Goal: Task Accomplishment & Management: Use online tool/utility

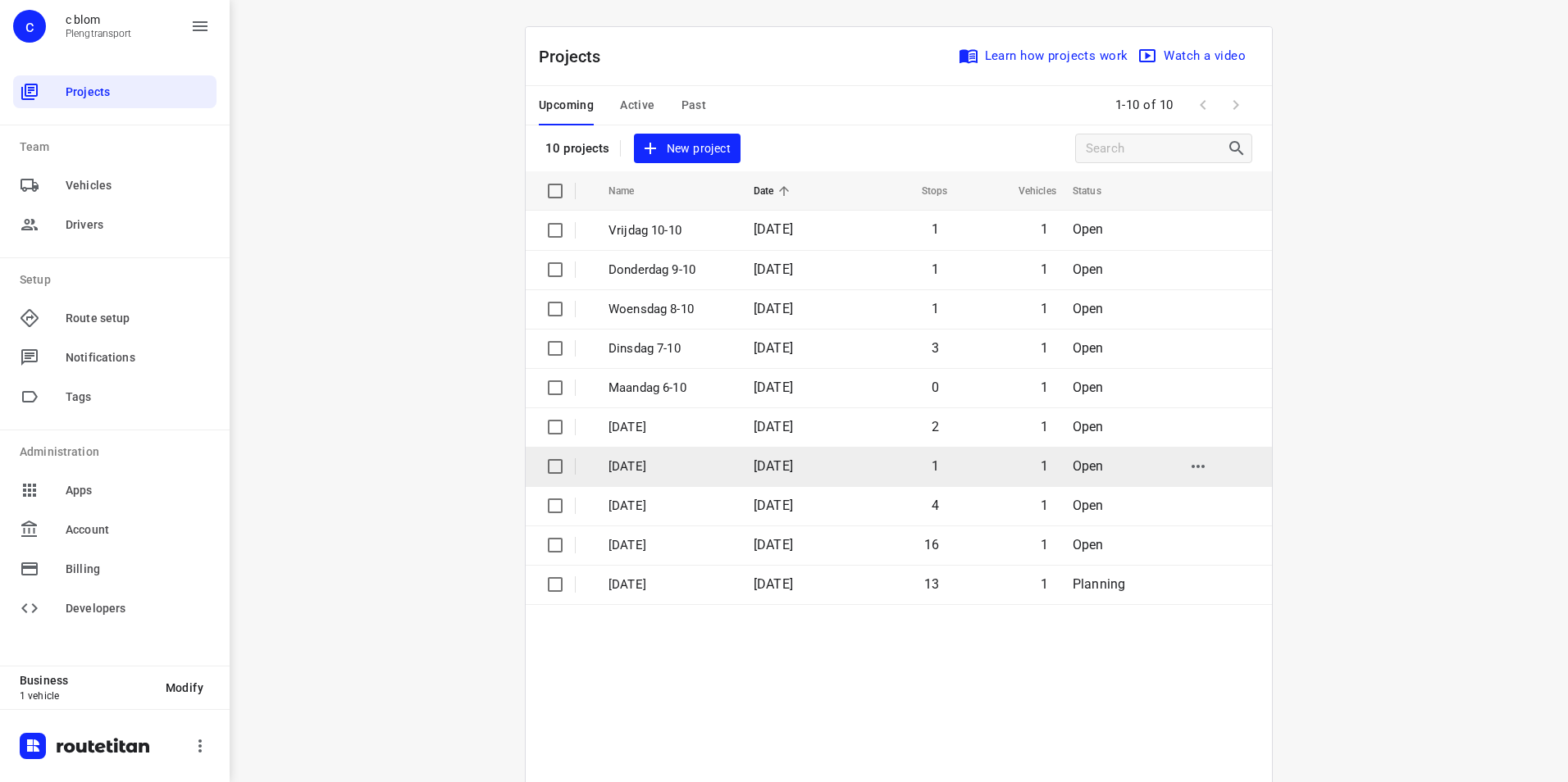
click at [649, 464] on p "[DATE]" at bounding box center [669, 467] width 121 height 19
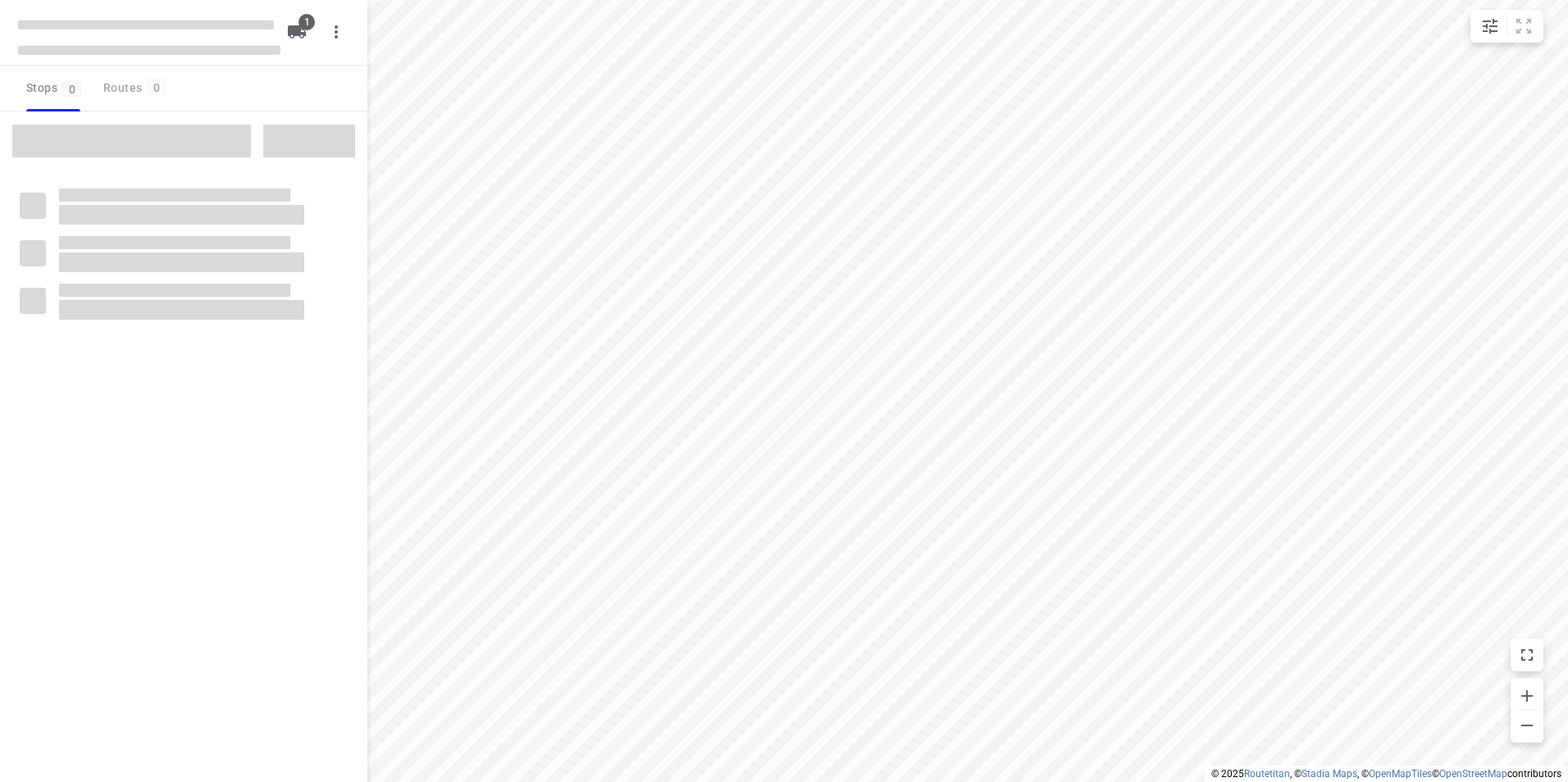
type input "distance"
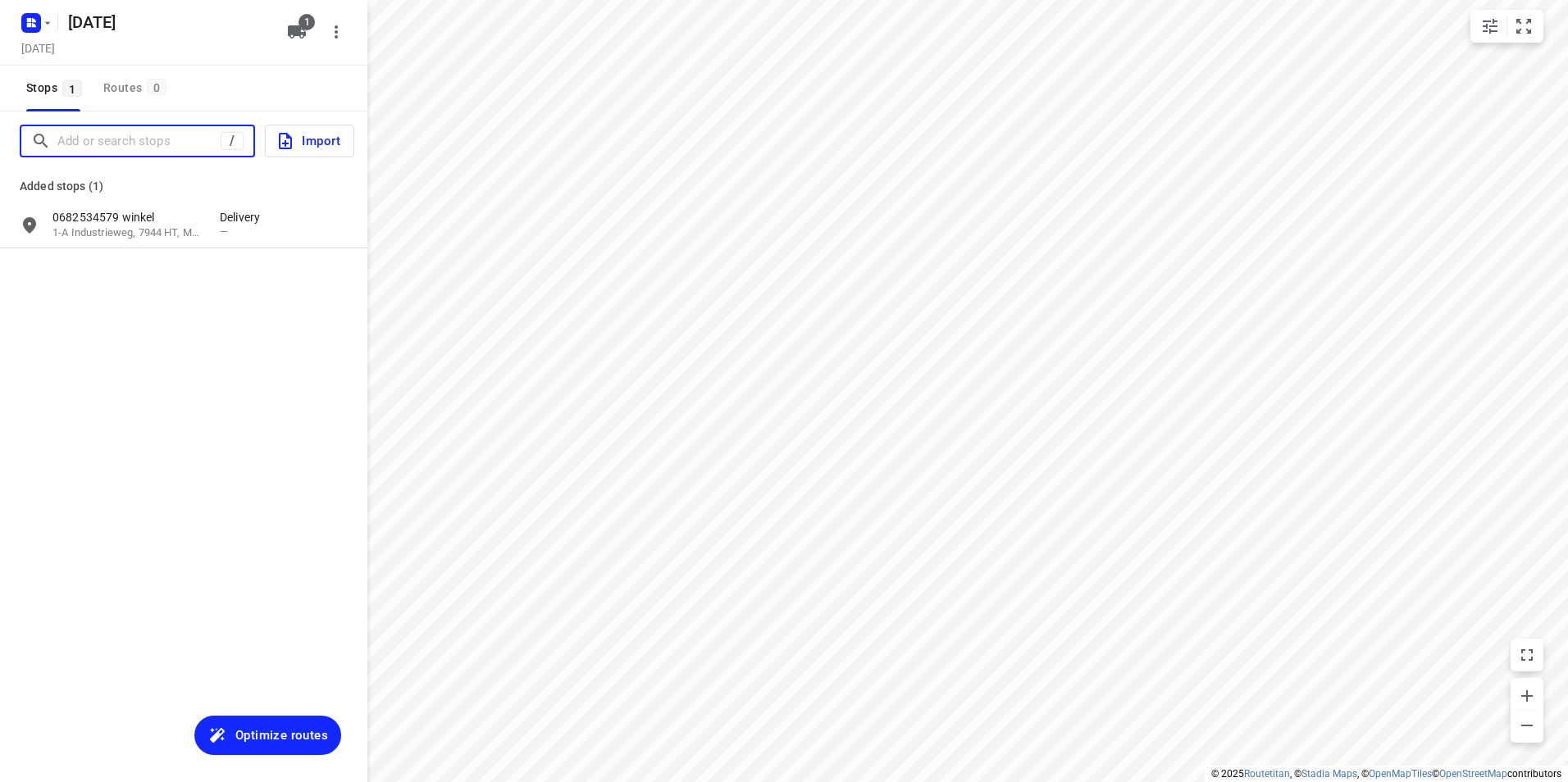
click at [99, 140] on input "Add or search stops" at bounding box center [138, 141] width 163 height 26
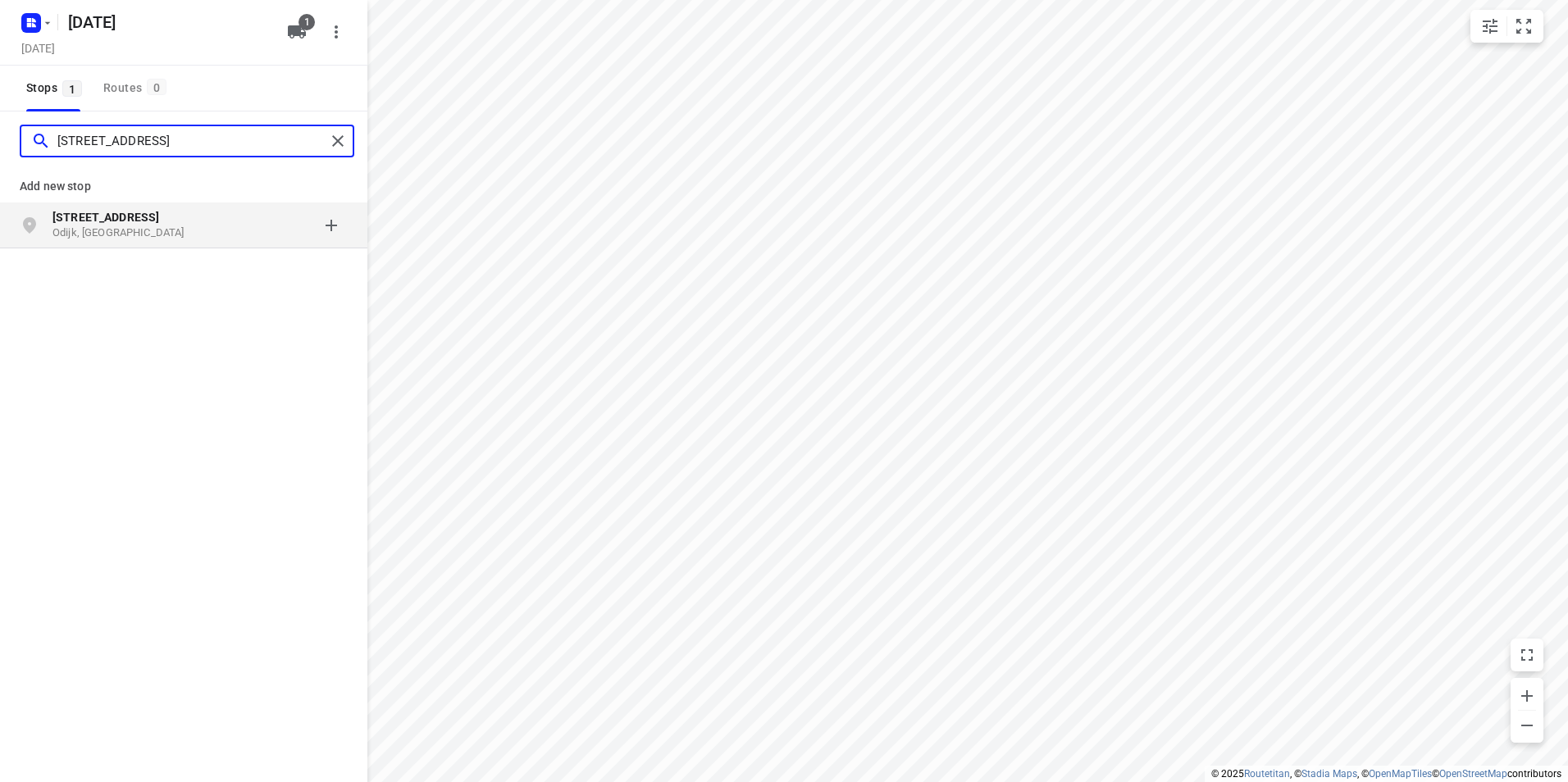
type input "[STREET_ADDRESS]"
click at [159, 221] on b "[STREET_ADDRESS]" at bounding box center [106, 217] width 107 height 13
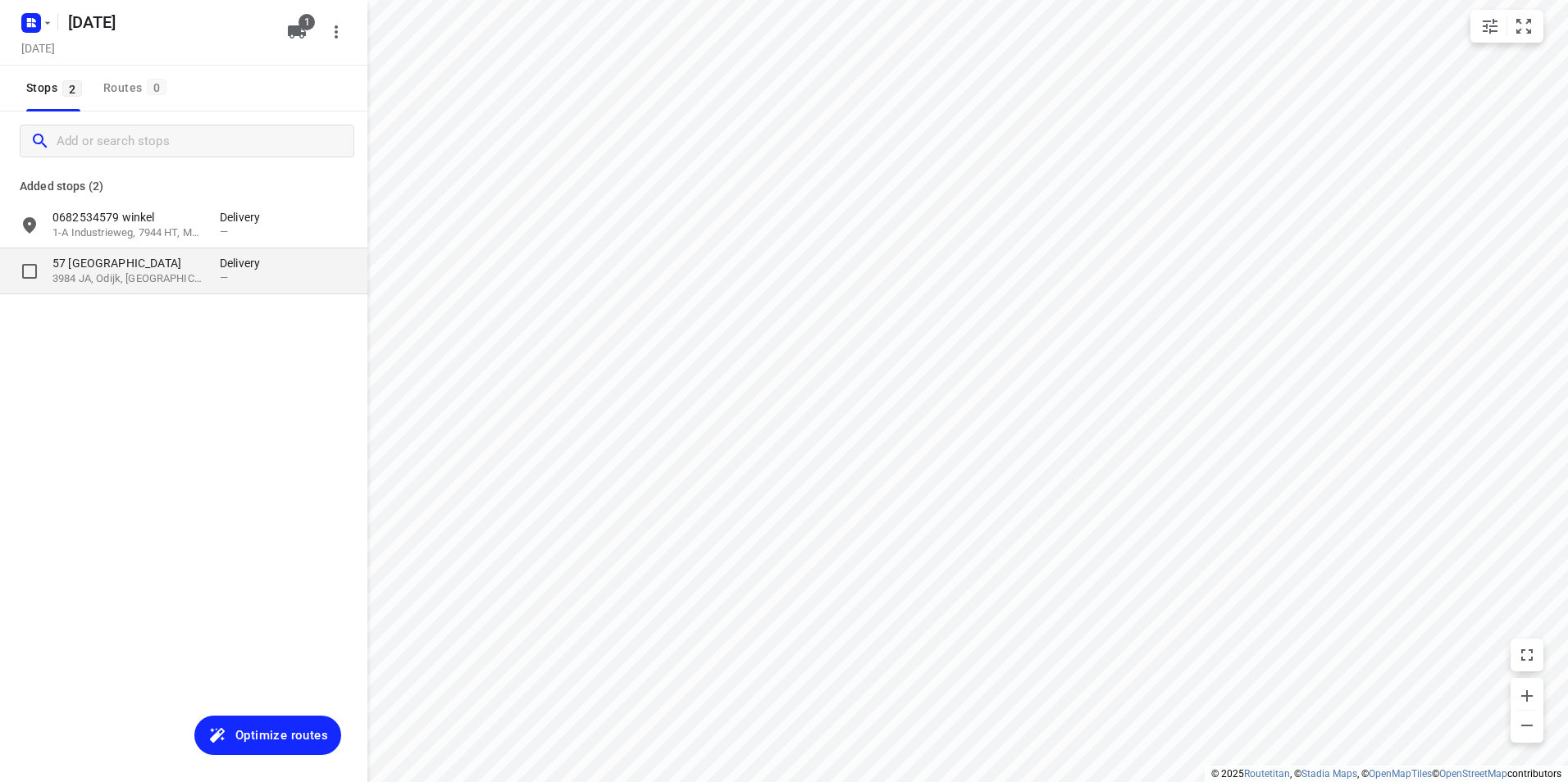
click at [104, 269] on p "57 [GEOGRAPHIC_DATA]" at bounding box center [128, 263] width 151 height 16
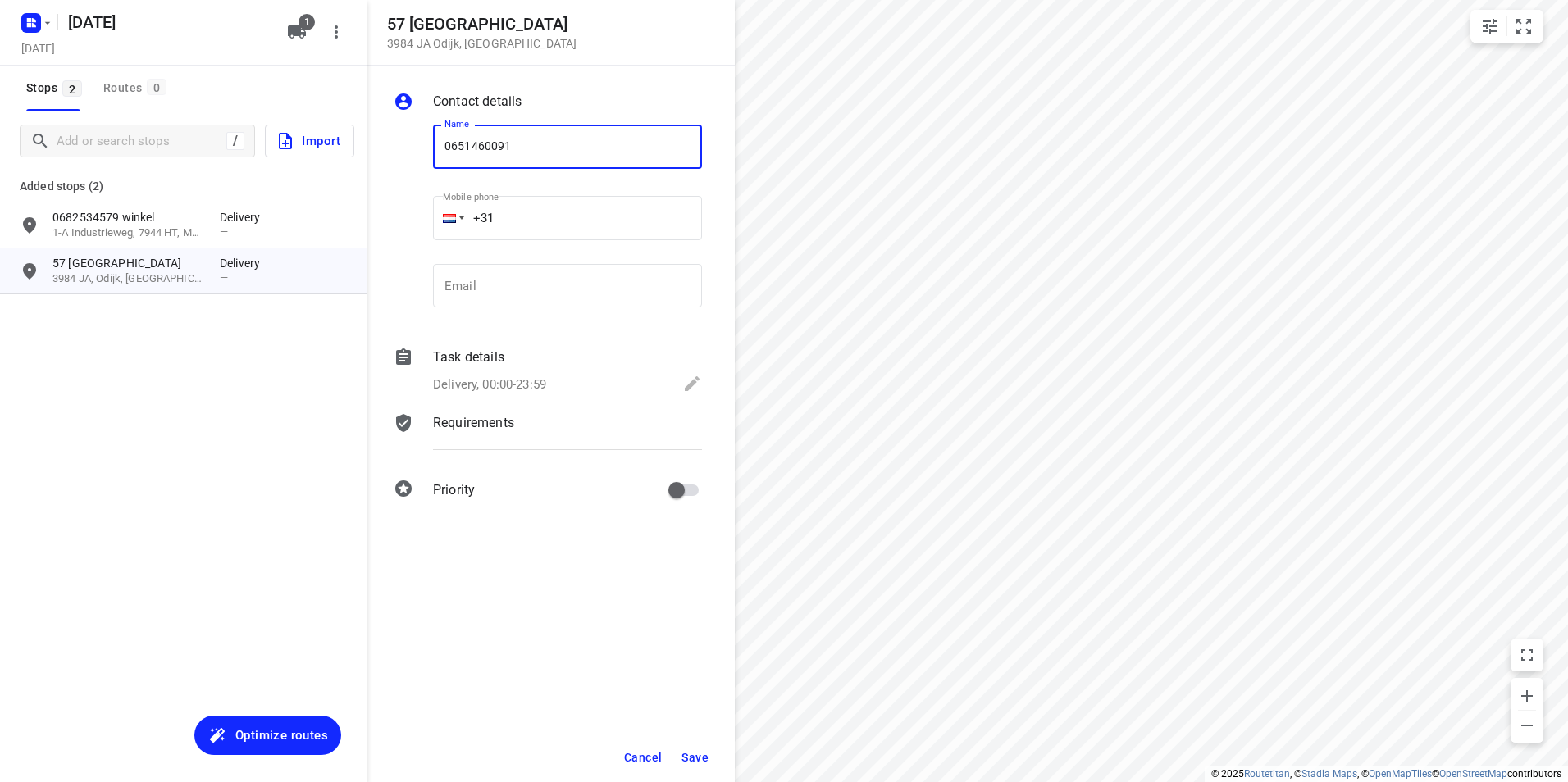
type input "0651460091"
click at [700, 753] on span "Save" at bounding box center [694, 758] width 27 height 13
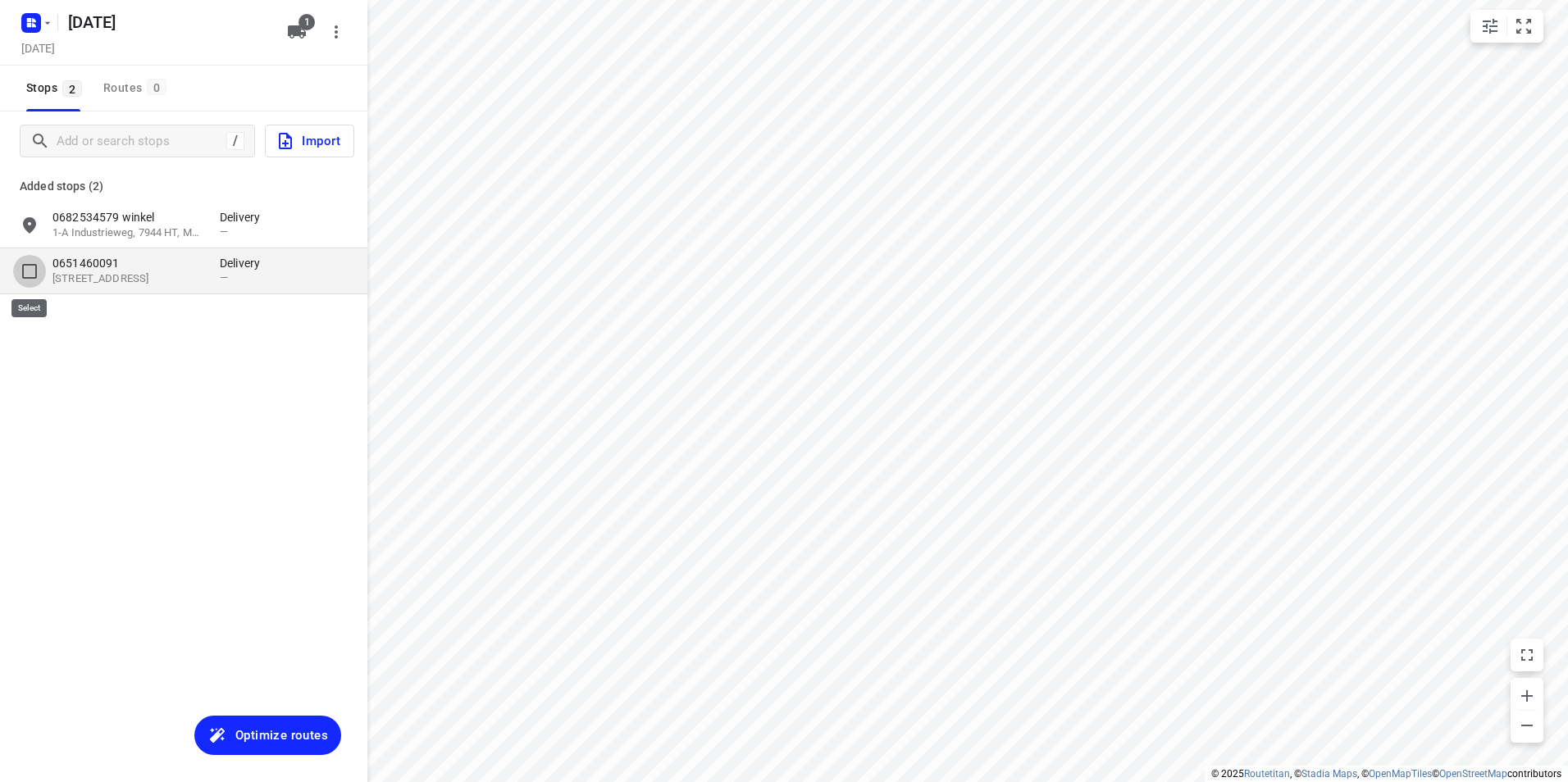
click at [31, 272] on input "grid" at bounding box center [30, 271] width 32 height 32
checkbox input "true"
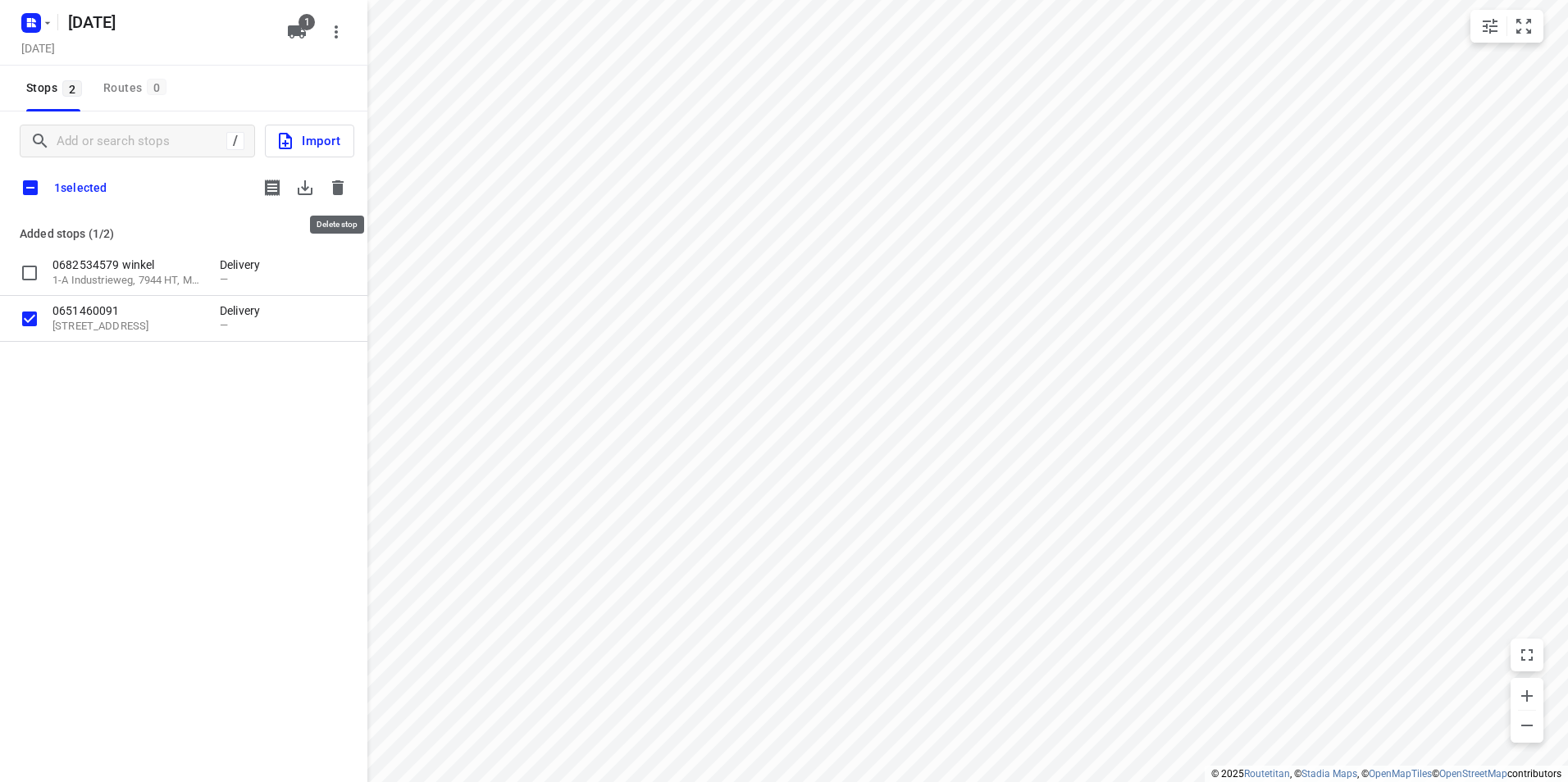
click at [341, 200] on button "button" at bounding box center [337, 188] width 32 height 32
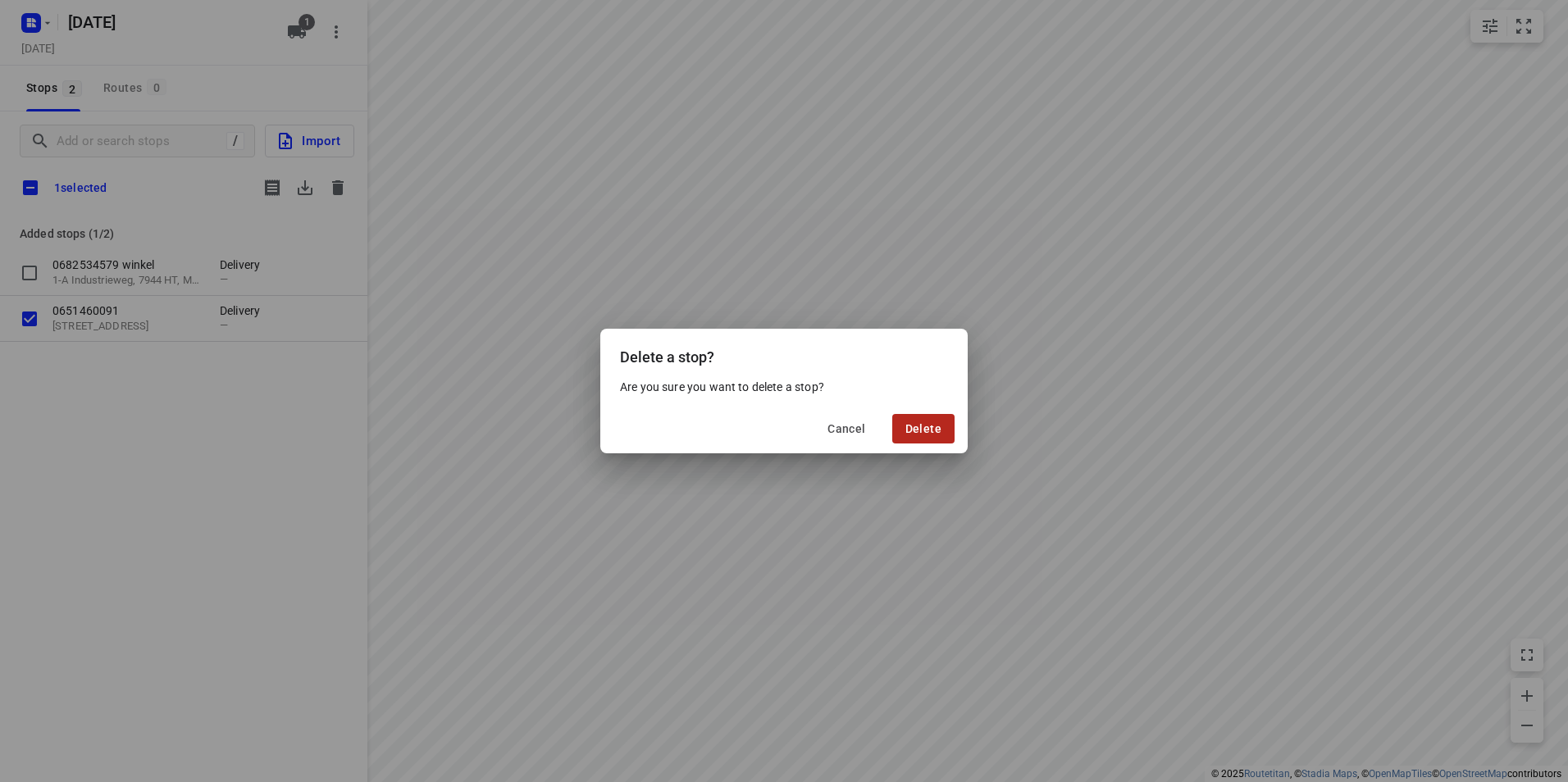
click at [915, 429] on span "Delete" at bounding box center [923, 429] width 36 height 13
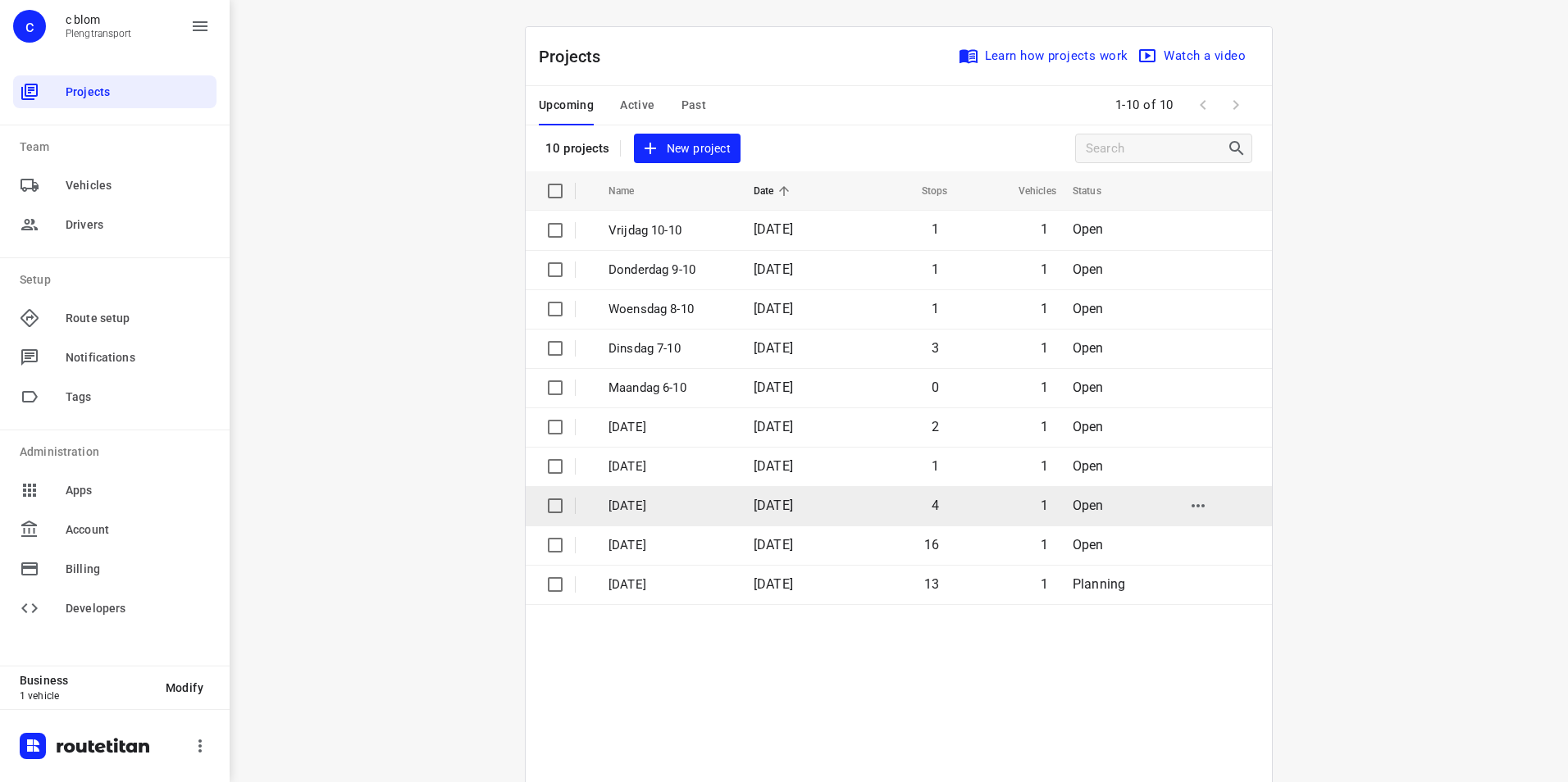
click at [677, 507] on p "[DATE]" at bounding box center [669, 507] width 121 height 19
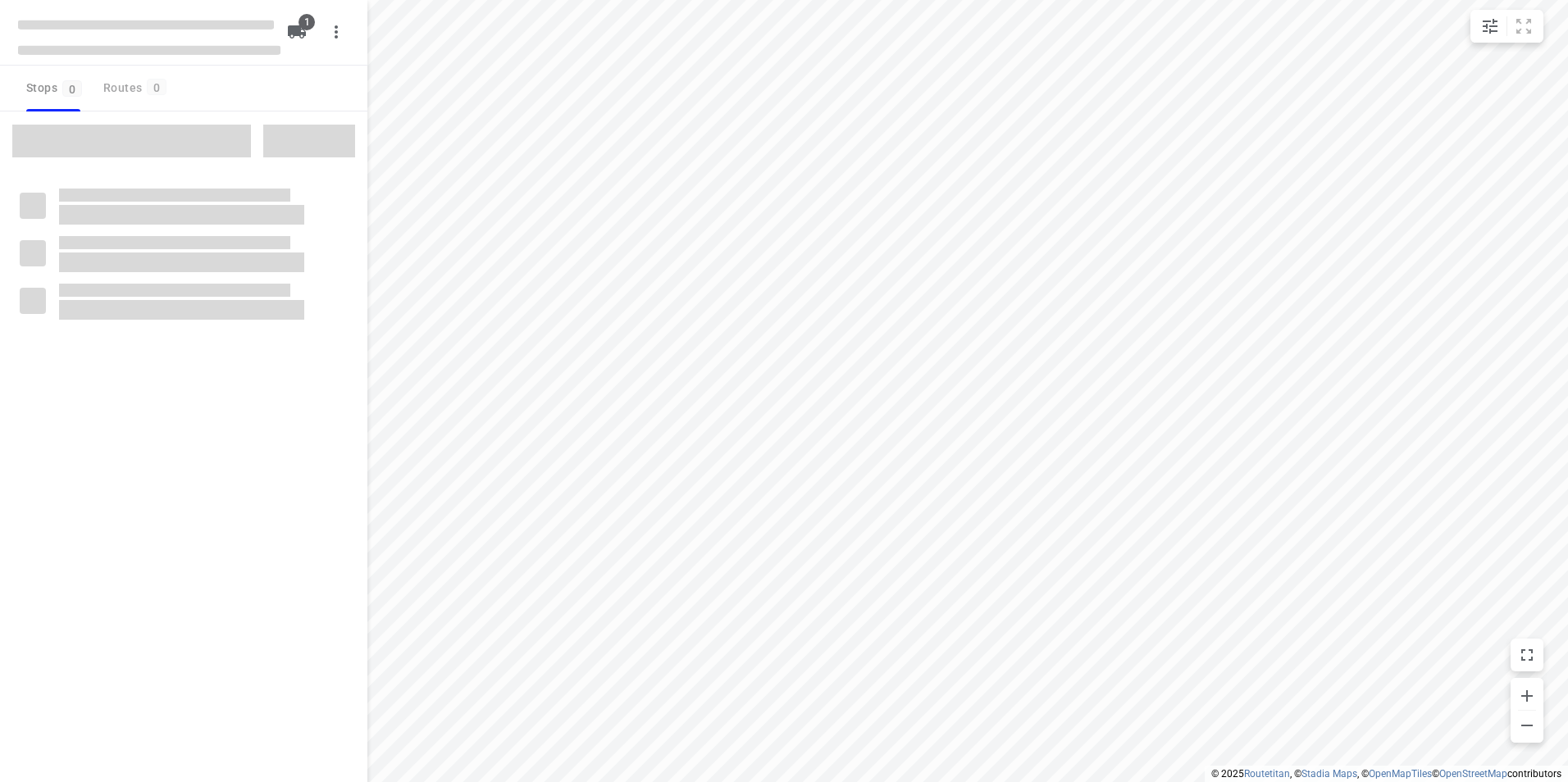
type input "distance"
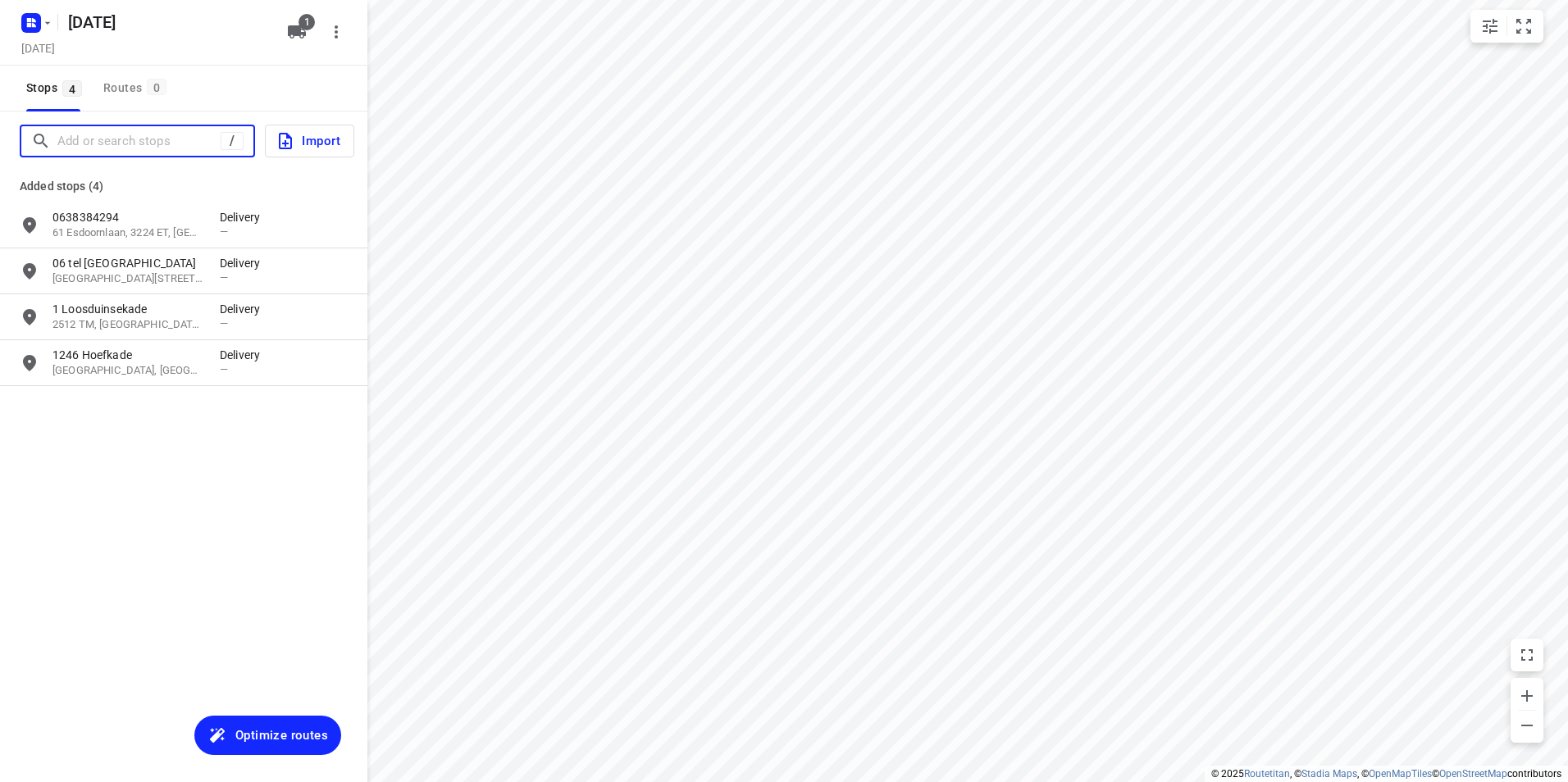
click at [173, 137] on input "Add or search stops" at bounding box center [138, 141] width 163 height 26
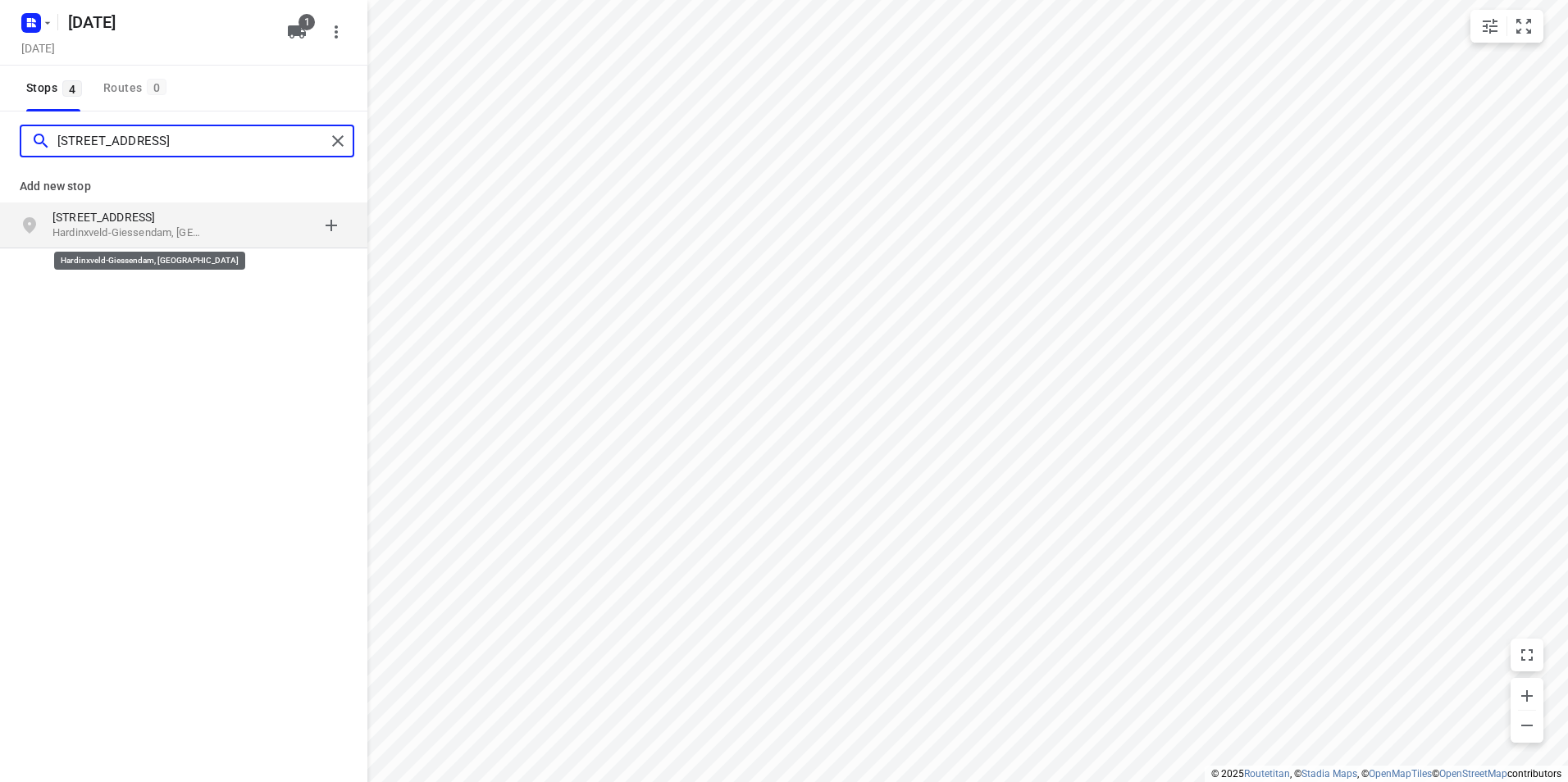
type input "[STREET_ADDRESS]"
click at [164, 228] on p "Hardinxveld-Giessendam, [GEOGRAPHIC_DATA]" at bounding box center [128, 233] width 151 height 15
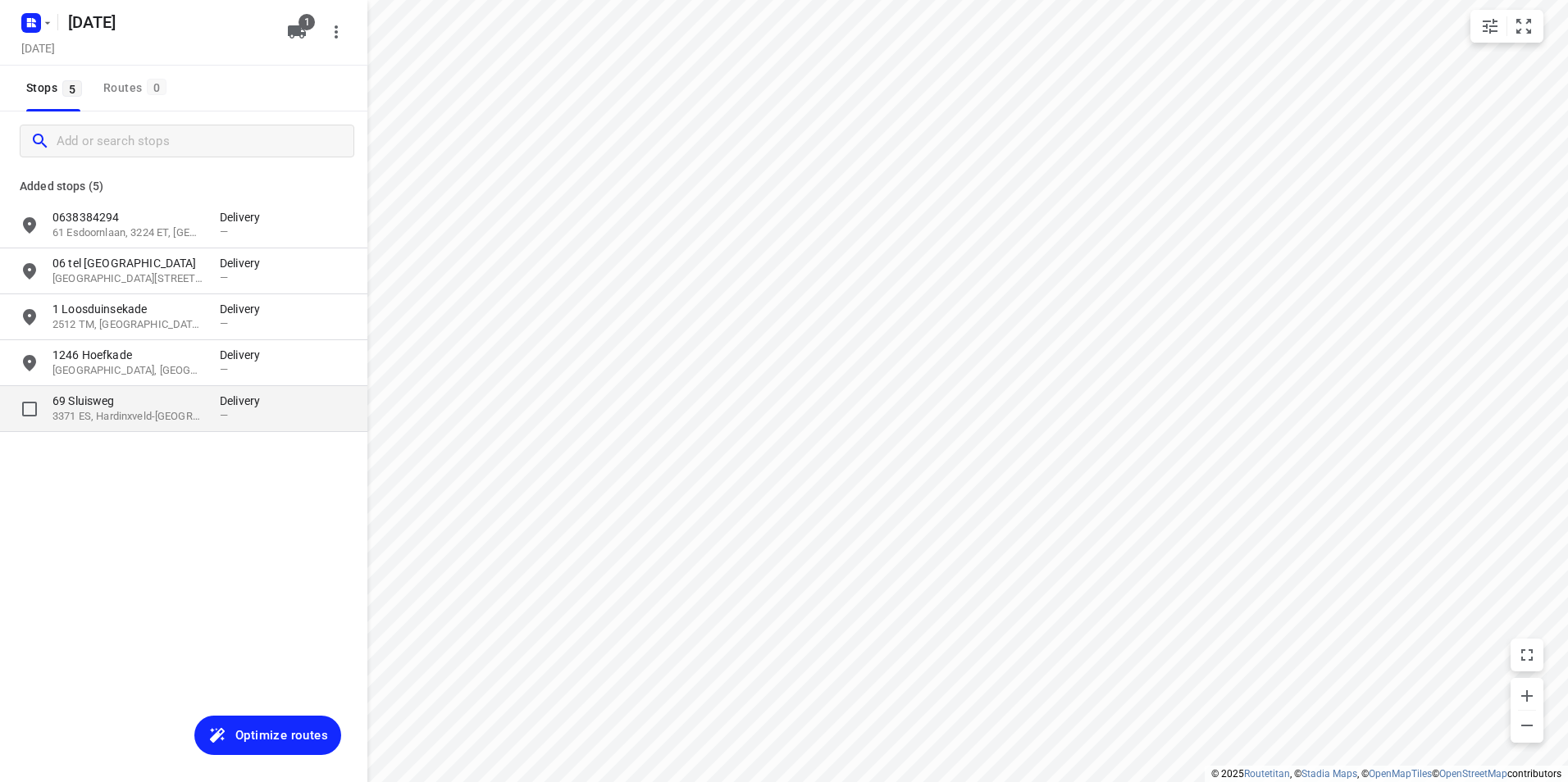
click at [185, 400] on p "69 Sluisweg" at bounding box center [128, 400] width 151 height 16
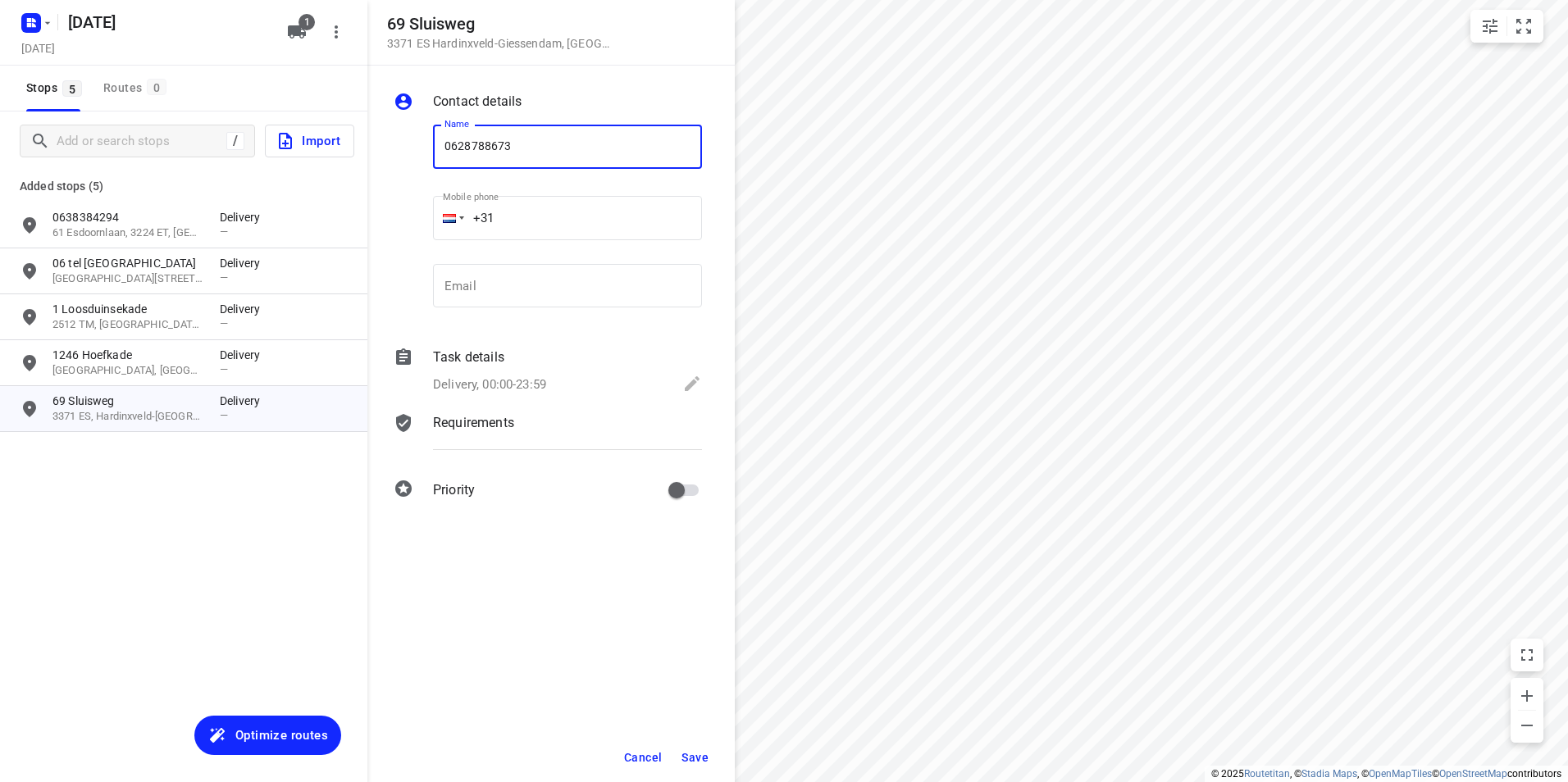
type input "0628788673"
click at [694, 762] on span "Save" at bounding box center [694, 758] width 27 height 13
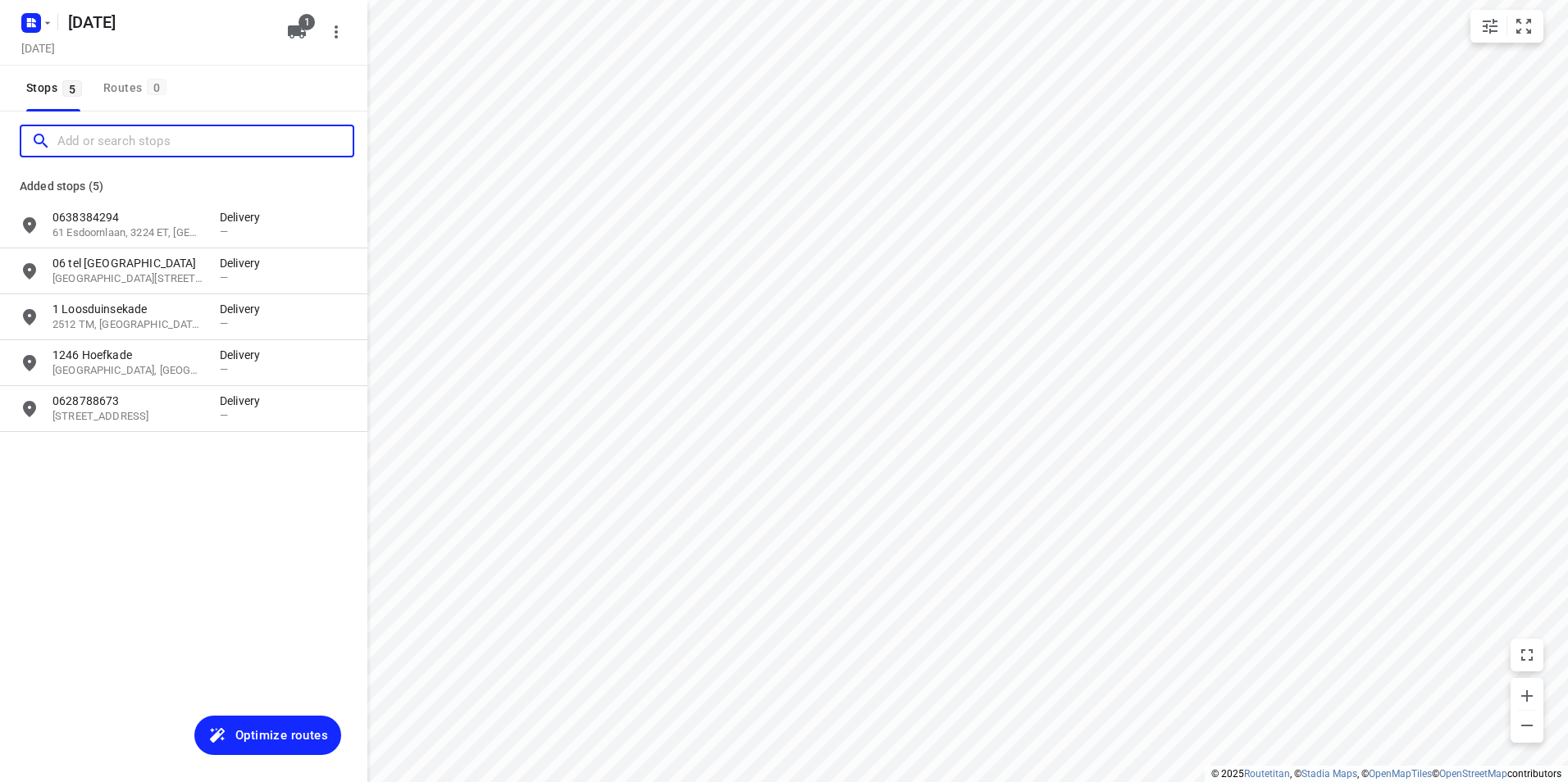
click at [156, 142] on input "Add or search stops" at bounding box center [205, 141] width 295 height 26
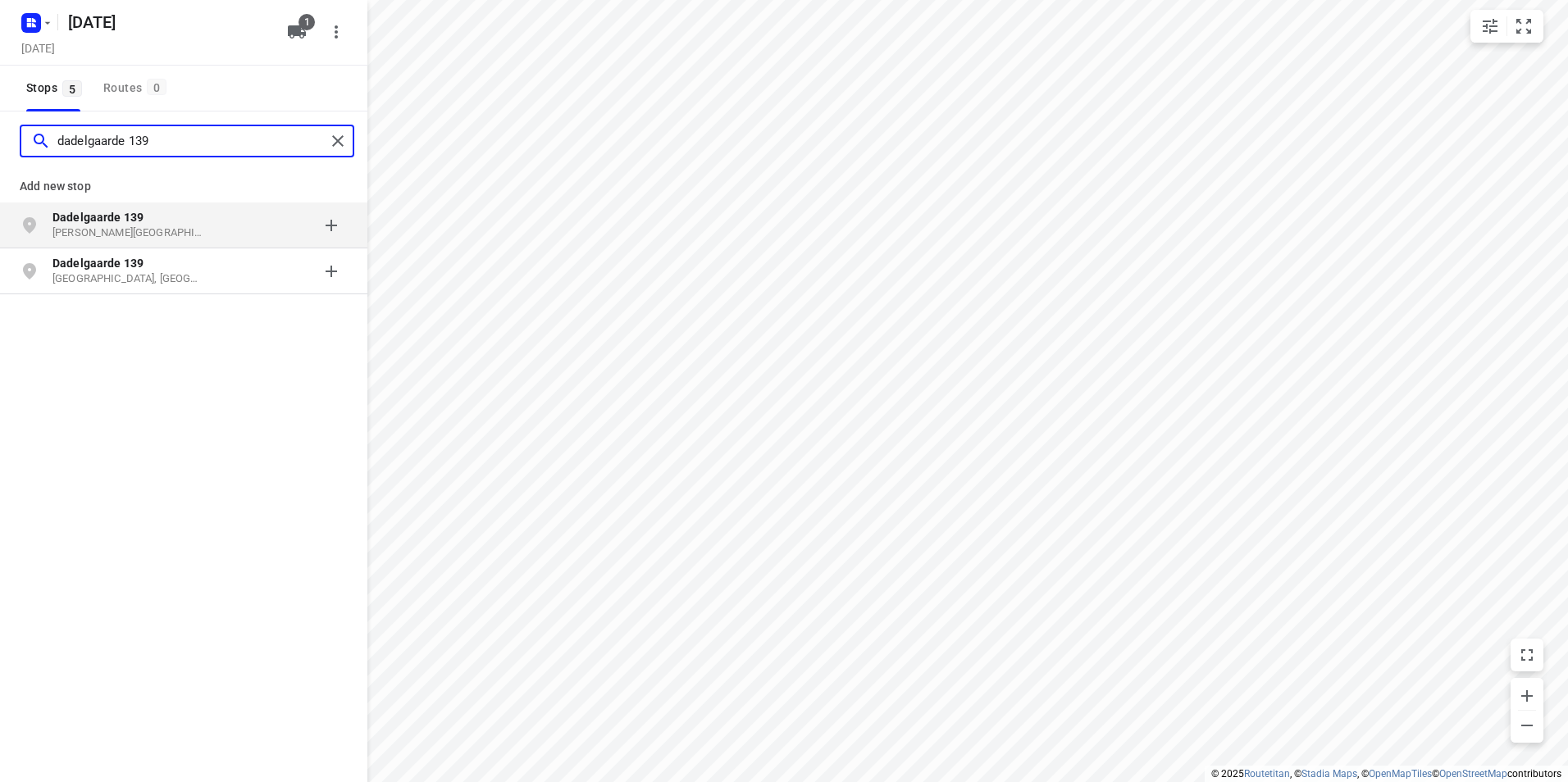
type input "dadelgaarde 139"
click at [163, 221] on p "Dadelgaarde 139" at bounding box center [128, 217] width 151 height 16
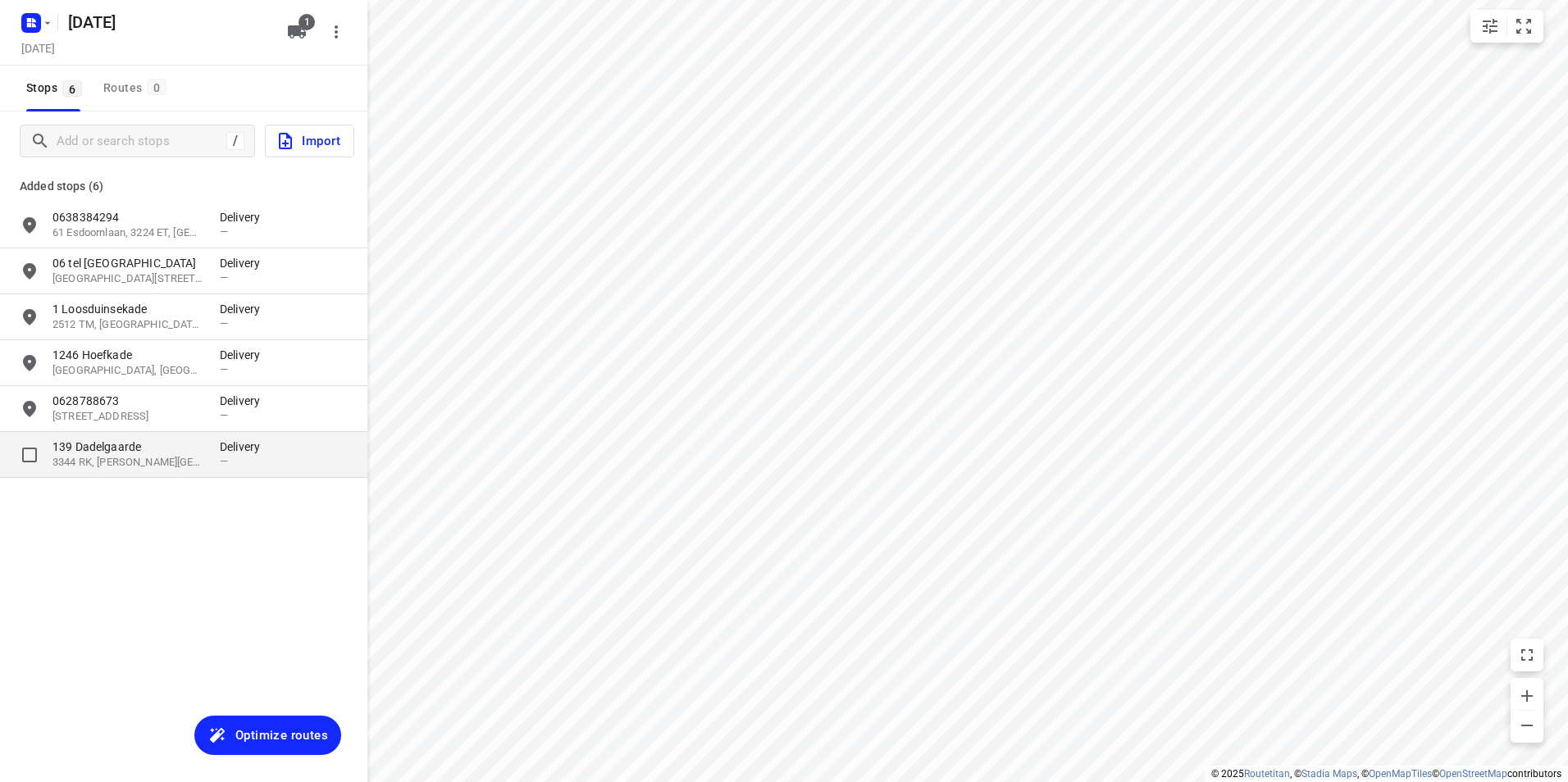
click at [170, 443] on p "139 Dadelgaarde" at bounding box center [128, 447] width 151 height 16
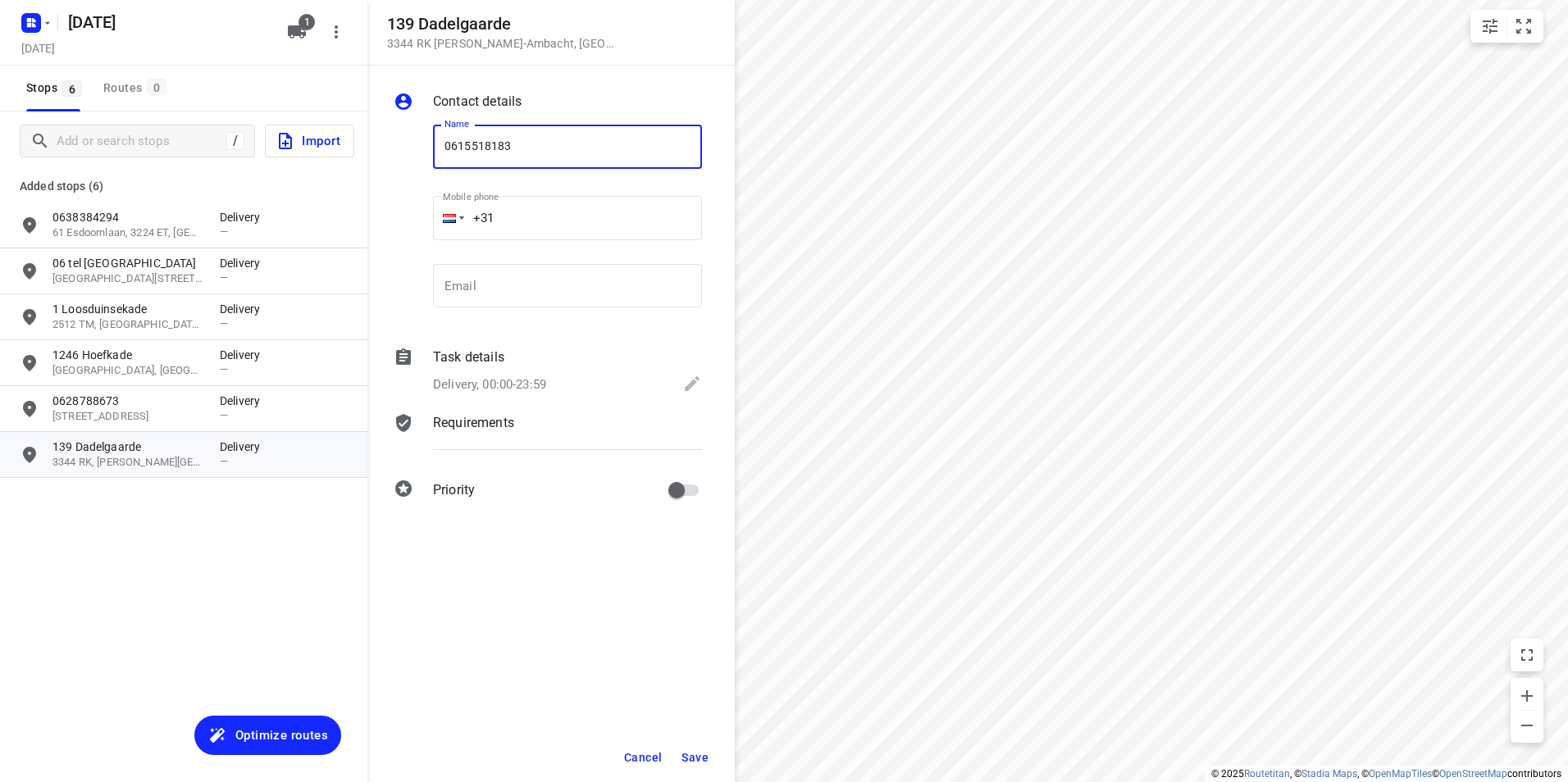
type input "0615518183"
click at [707, 763] on span "Save" at bounding box center [694, 758] width 27 height 13
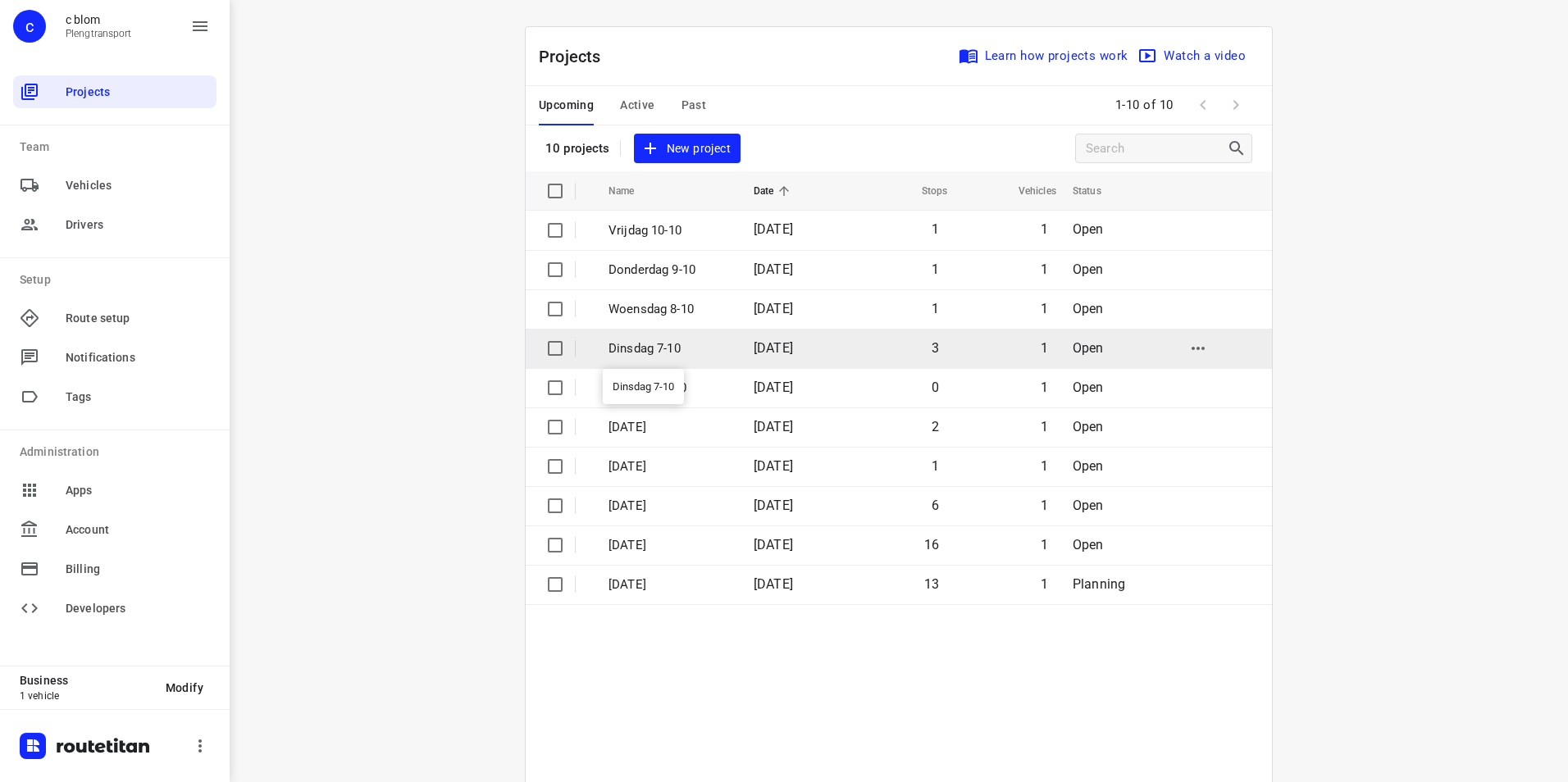
click at [680, 346] on p "Dinsdag 7-10" at bounding box center [669, 349] width 121 height 19
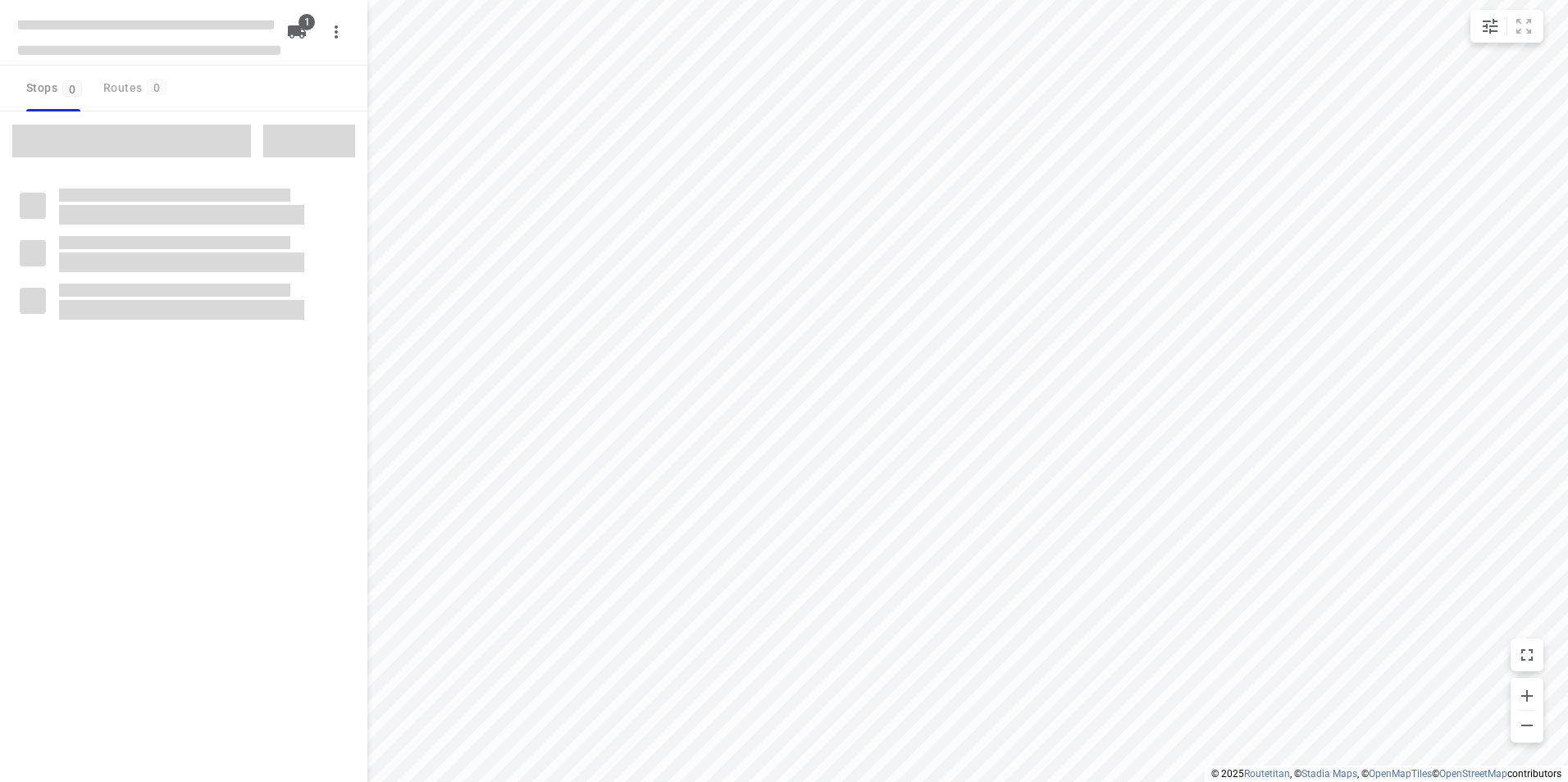
type input "distance"
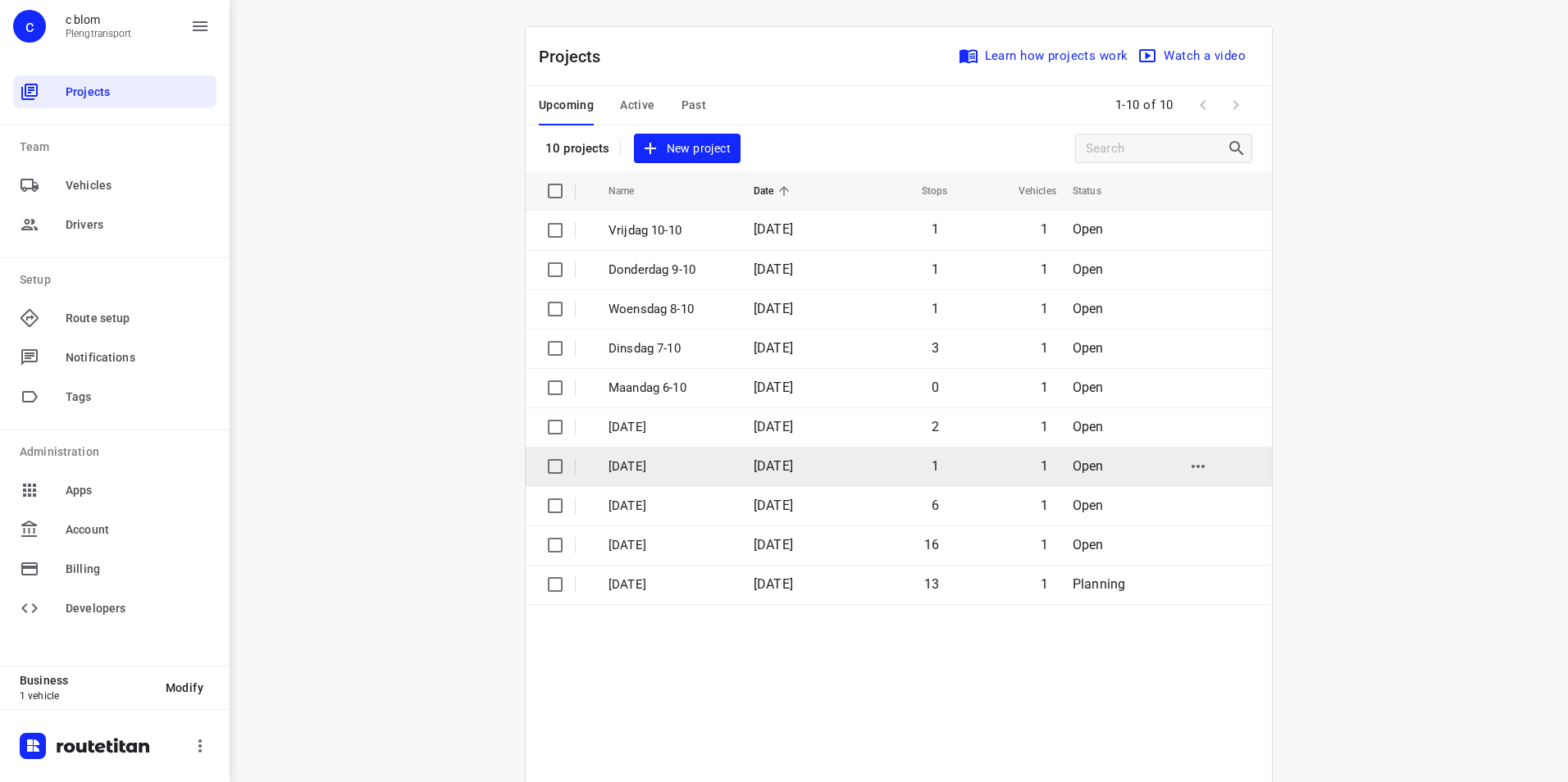
click at [698, 467] on p "[DATE]" at bounding box center [669, 467] width 121 height 19
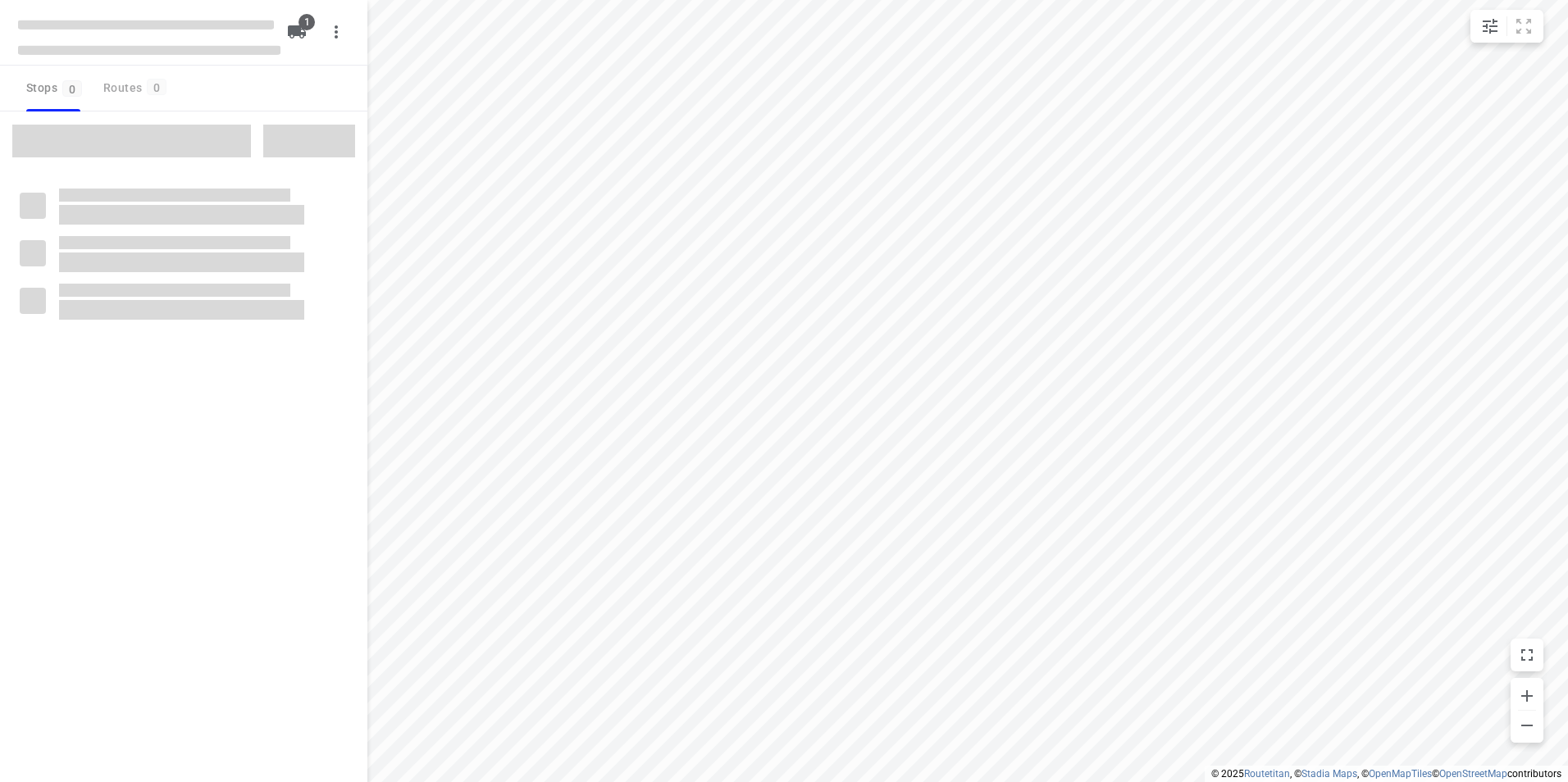
type input "distance"
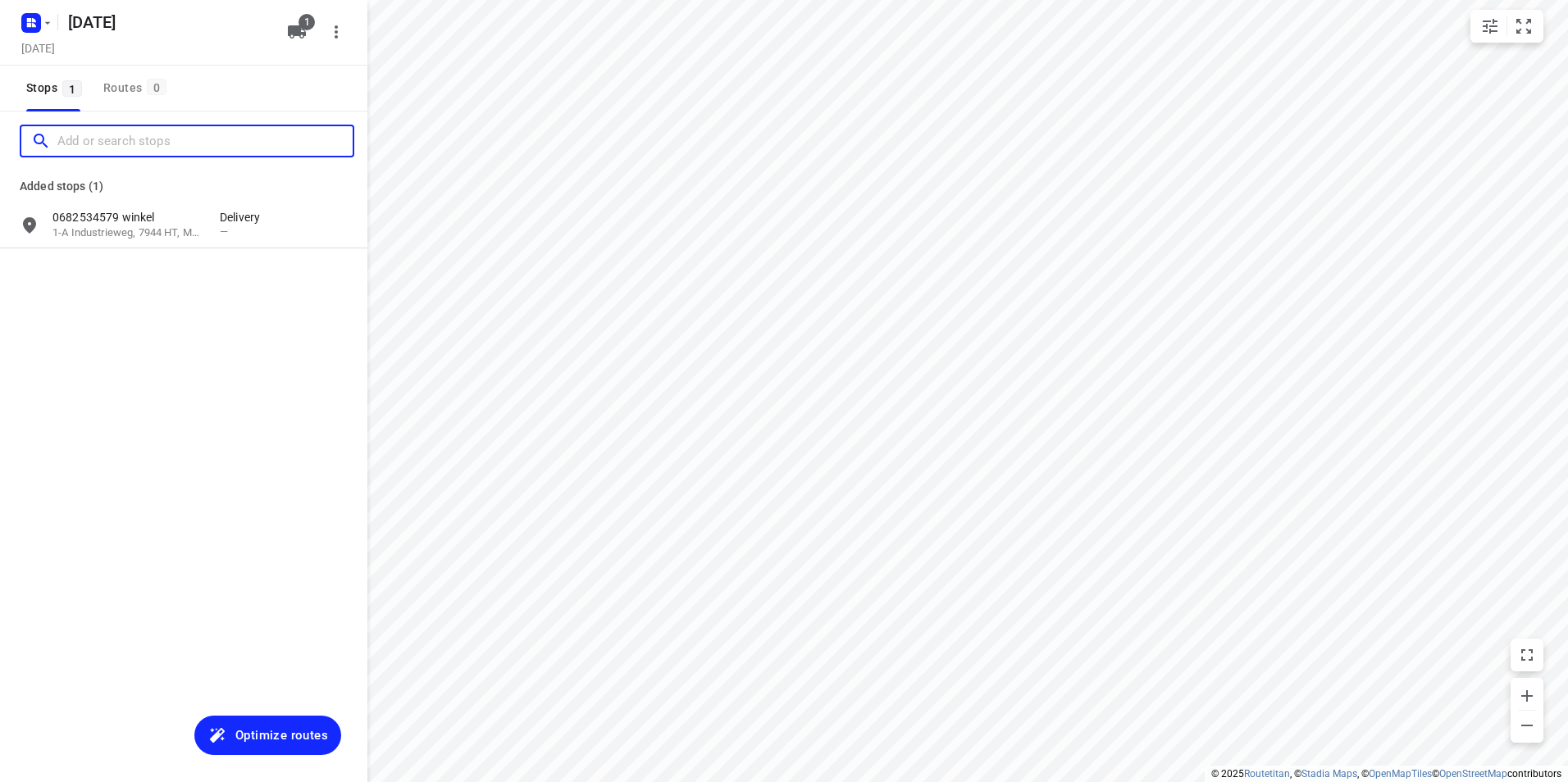
click at [123, 141] on input "Add or search stops" at bounding box center [205, 141] width 295 height 26
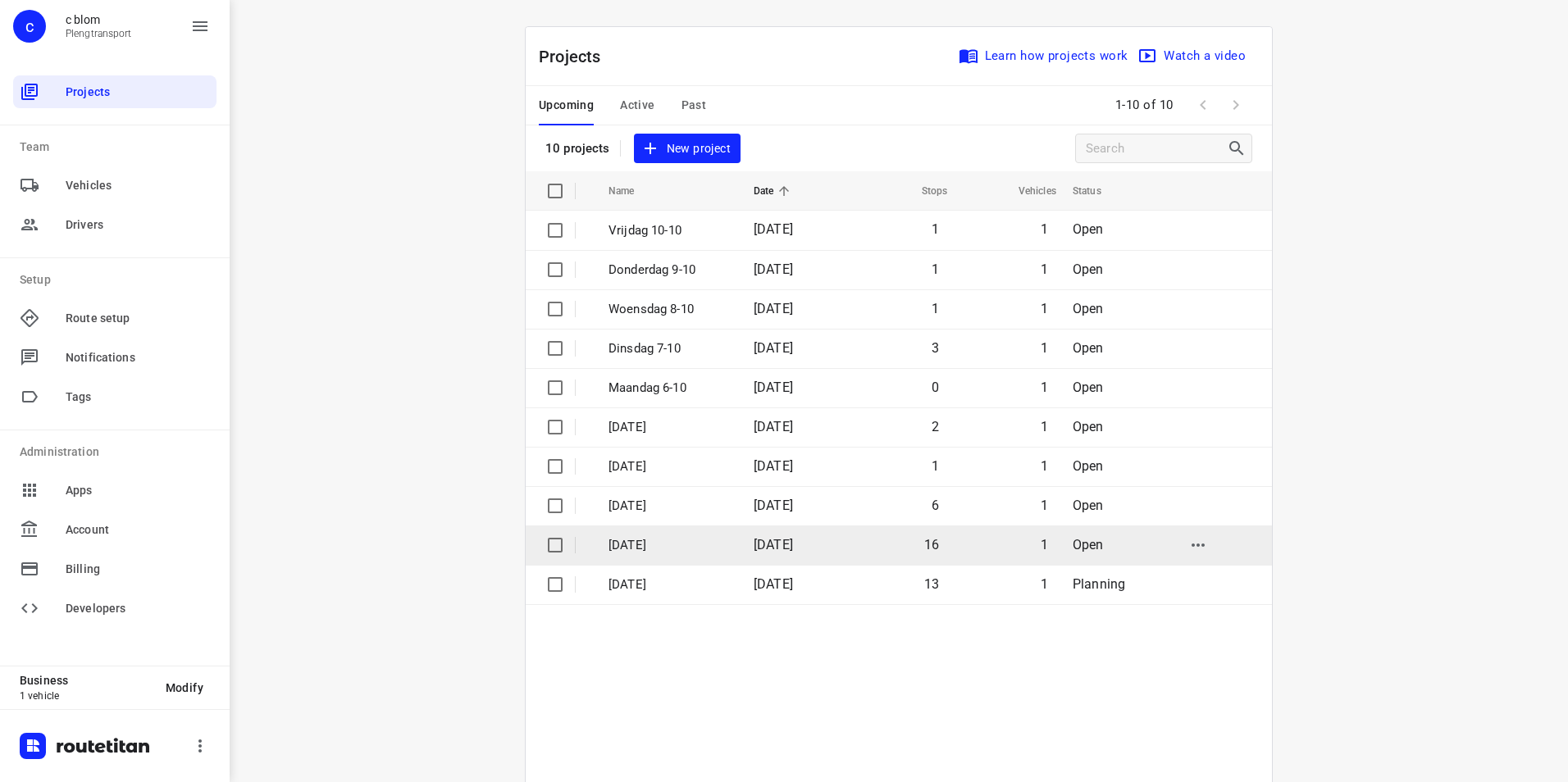
click at [762, 552] on td "[DATE]" at bounding box center [793, 545] width 105 height 39
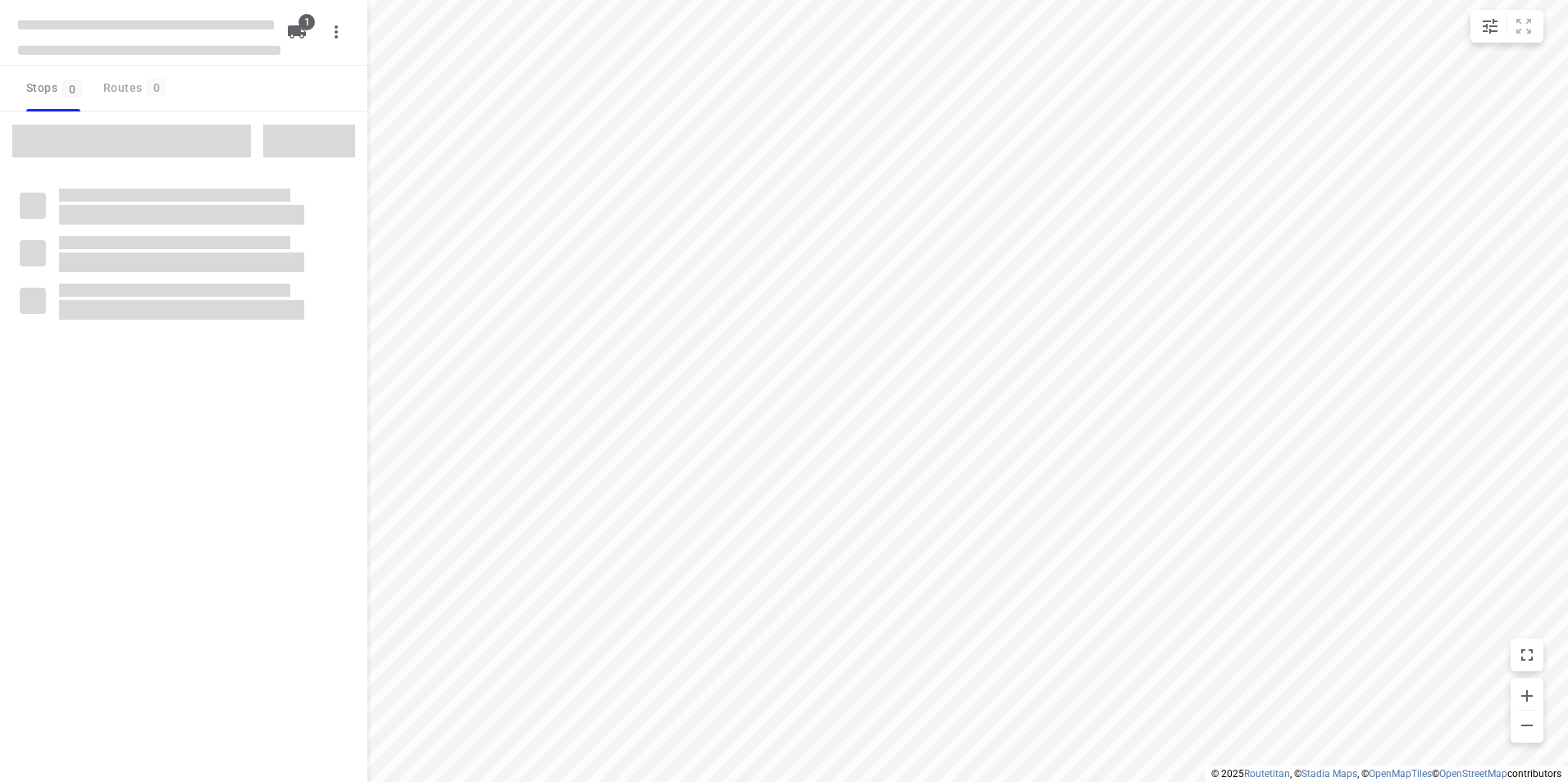
type input "distance"
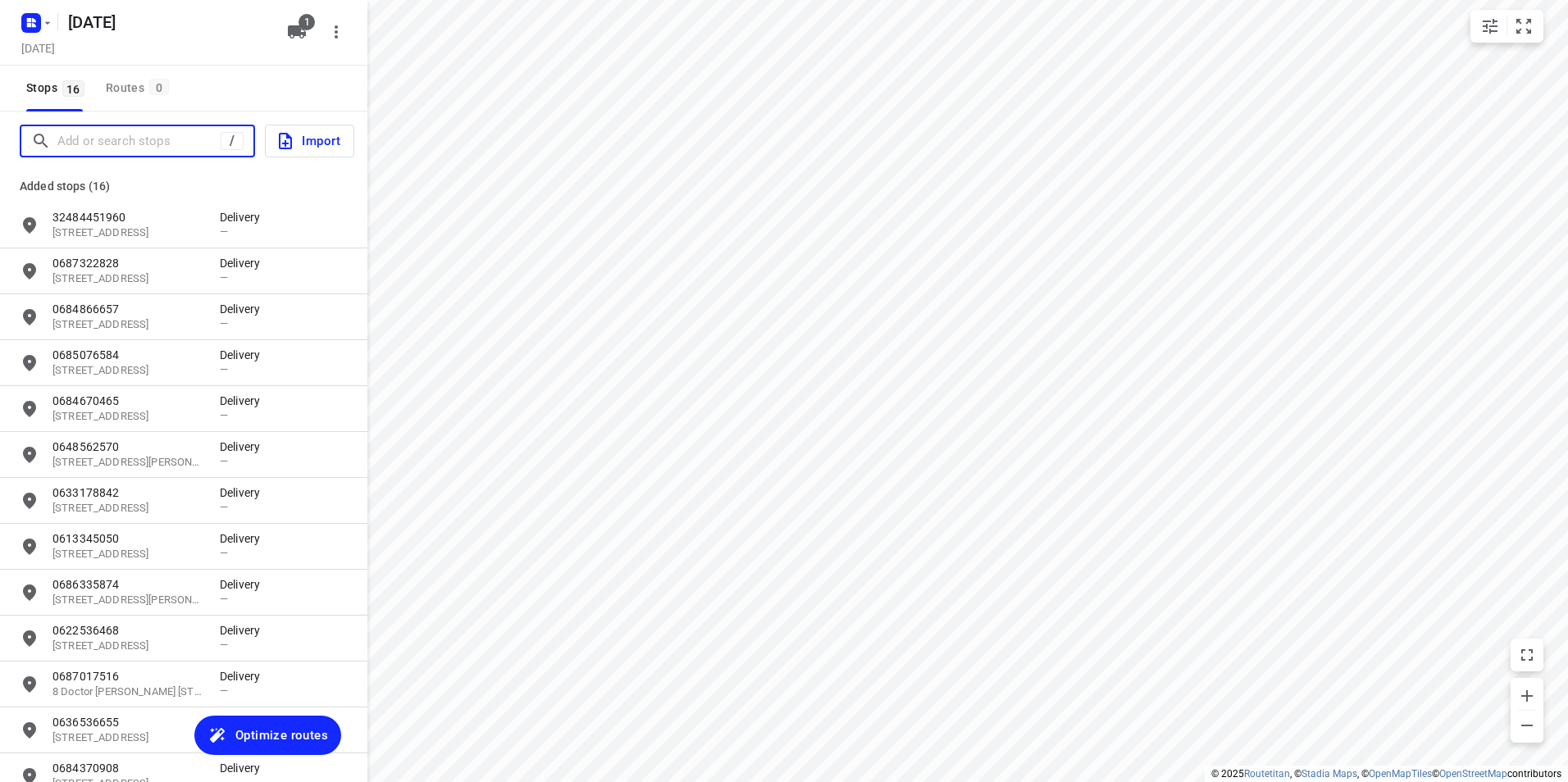
click at [103, 147] on input "Add or search stops" at bounding box center [138, 141] width 163 height 26
click at [160, 142] on input "Add or search stops" at bounding box center [205, 141] width 295 height 26
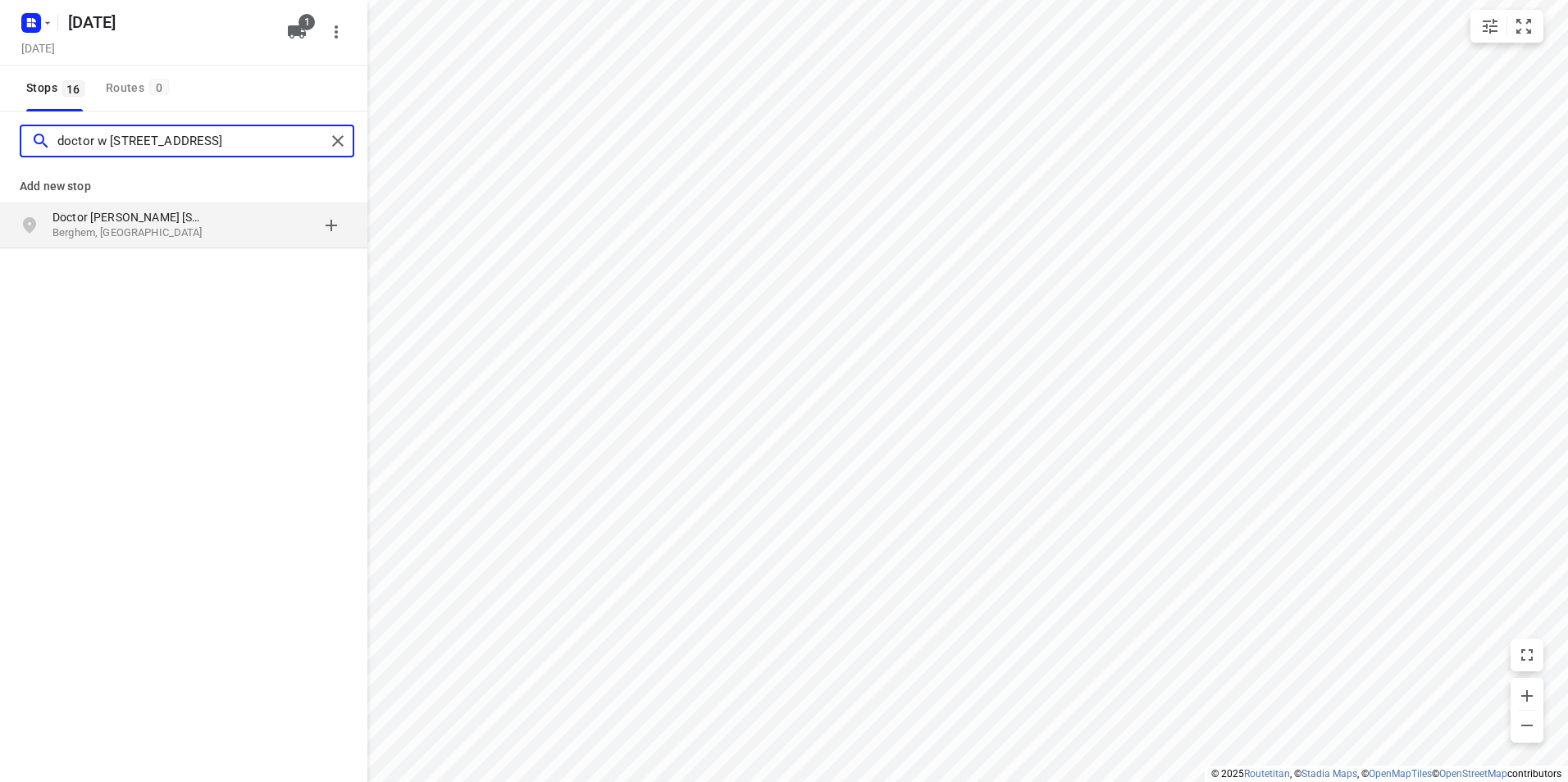
type input "doctor w [STREET_ADDRESS]"
click at [97, 224] on p "Doctor [PERSON_NAME] [STREET_ADDRESS]" at bounding box center [128, 217] width 151 height 16
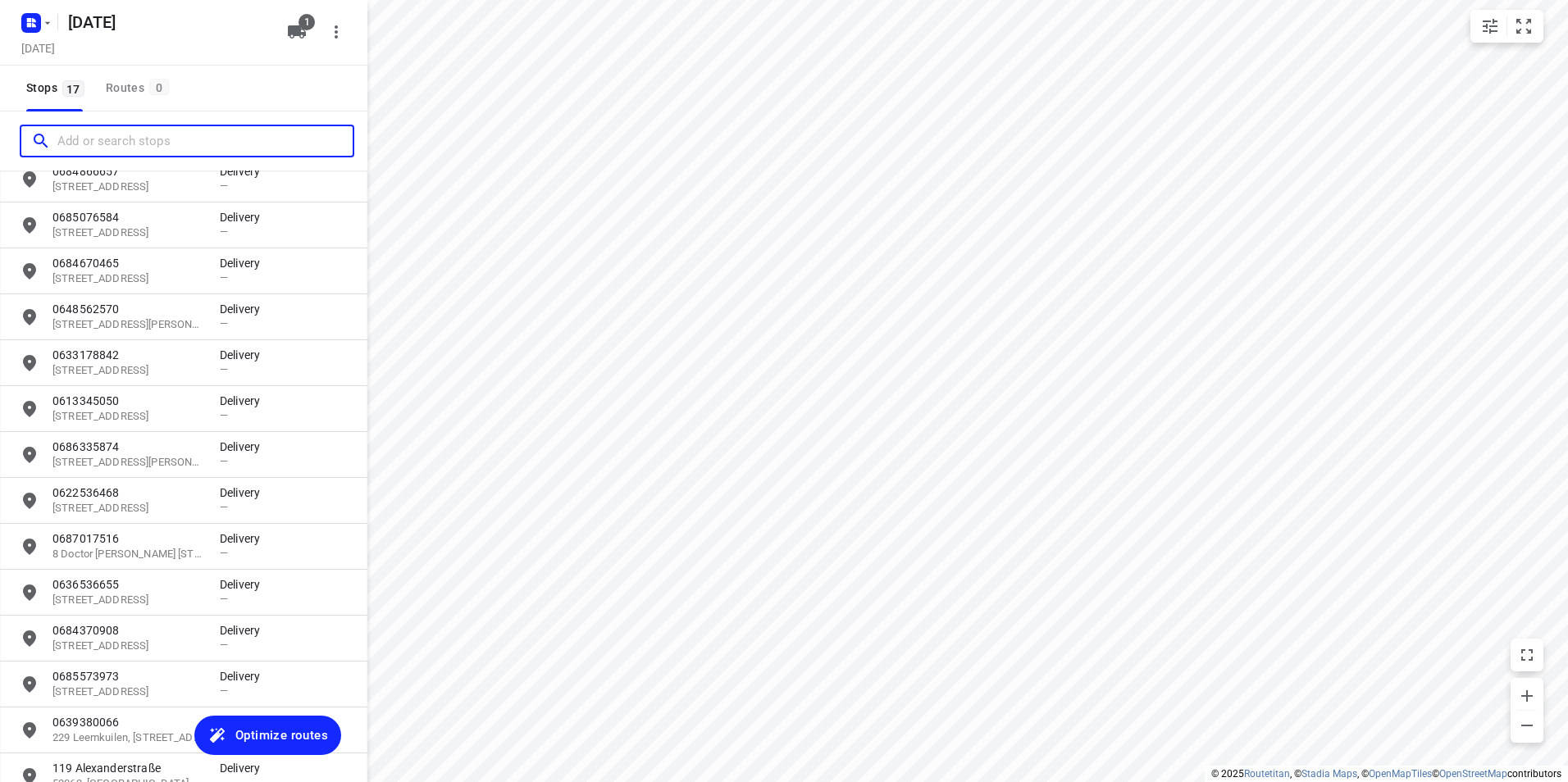
scroll to position [276, 0]
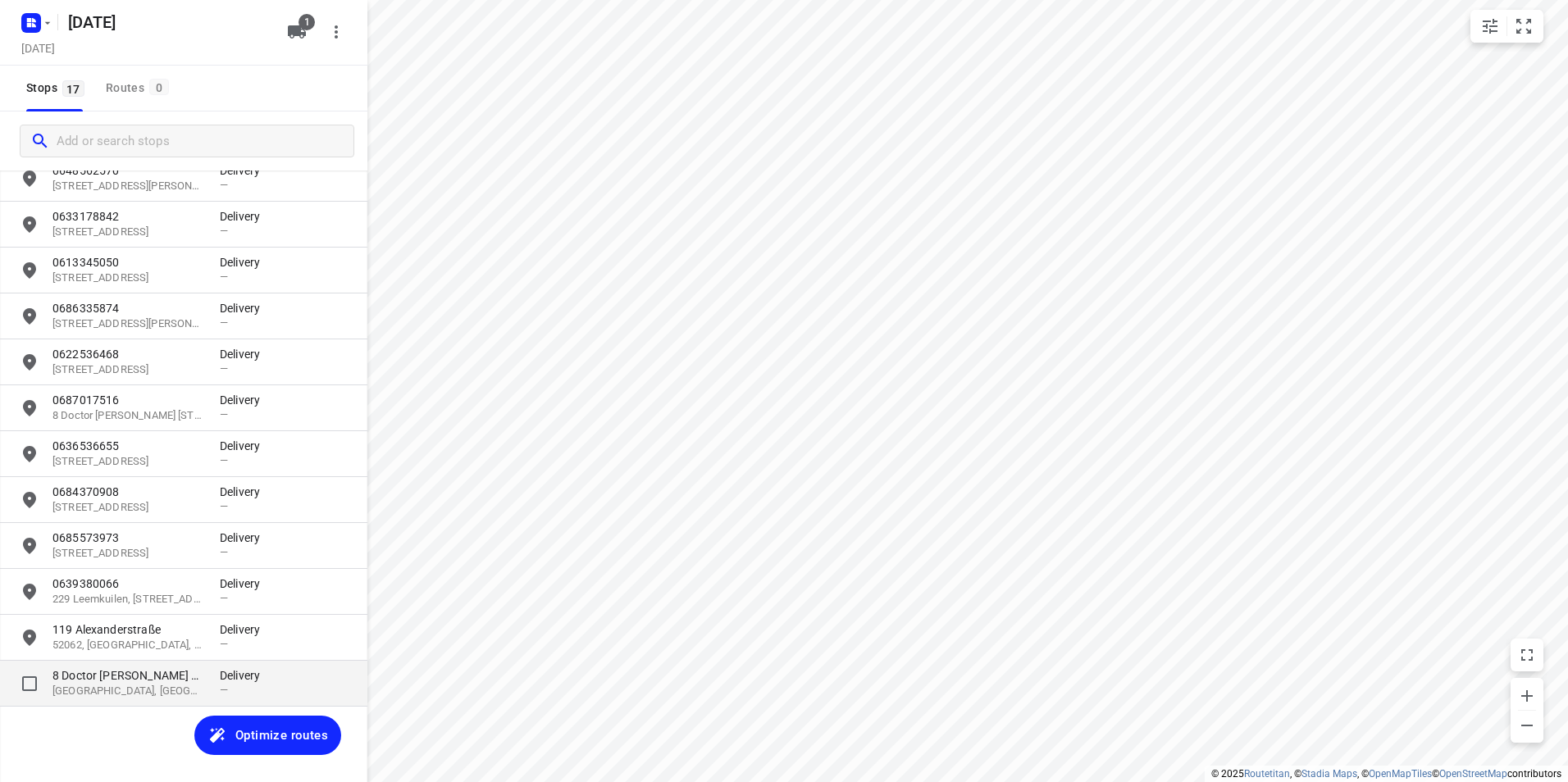
click at [156, 680] on p "8 Doctor [PERSON_NAME] Dreesstraat" at bounding box center [128, 675] width 151 height 16
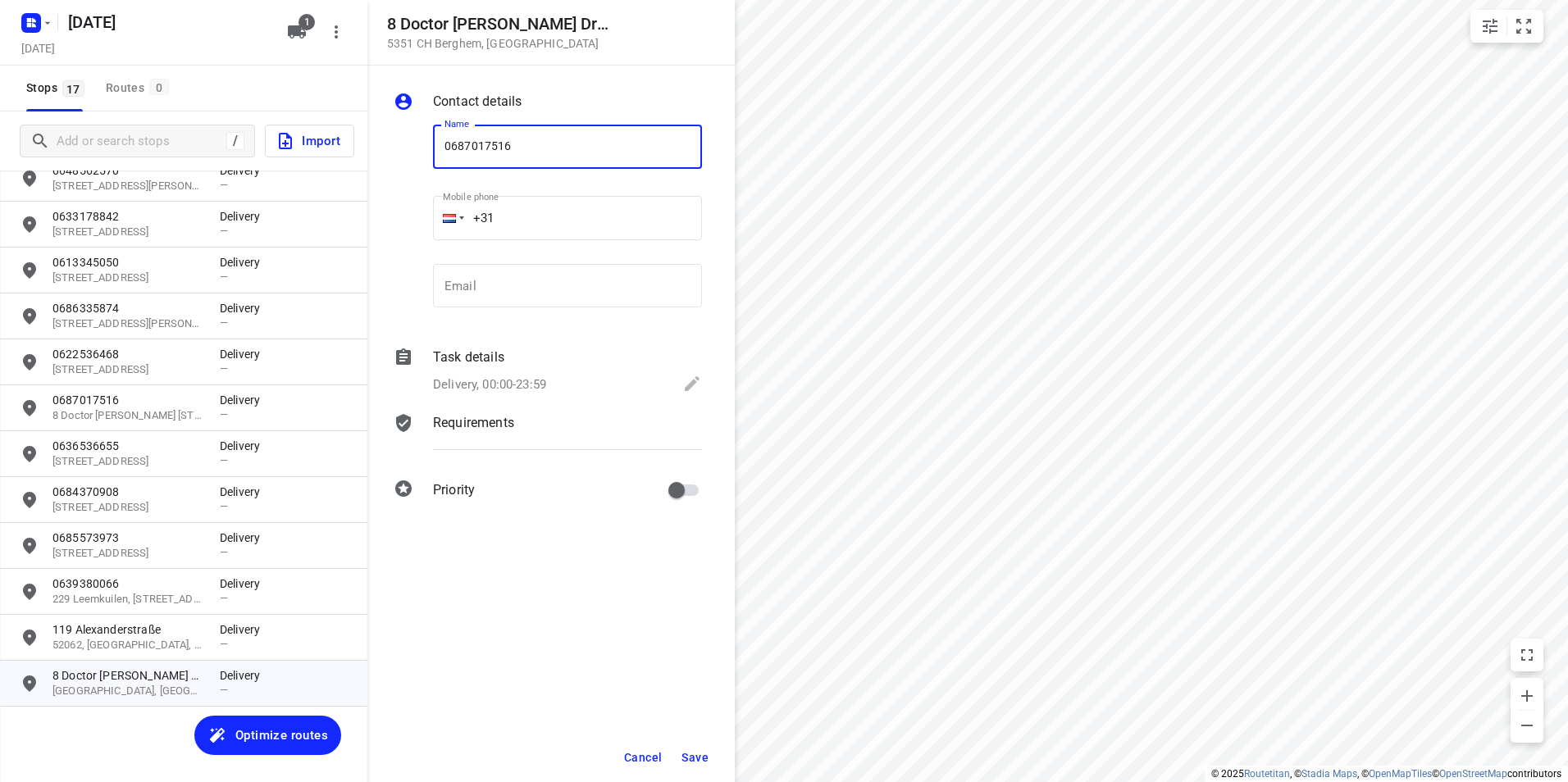
type input "0687017516"
click at [695, 759] on span "Save" at bounding box center [694, 758] width 27 height 13
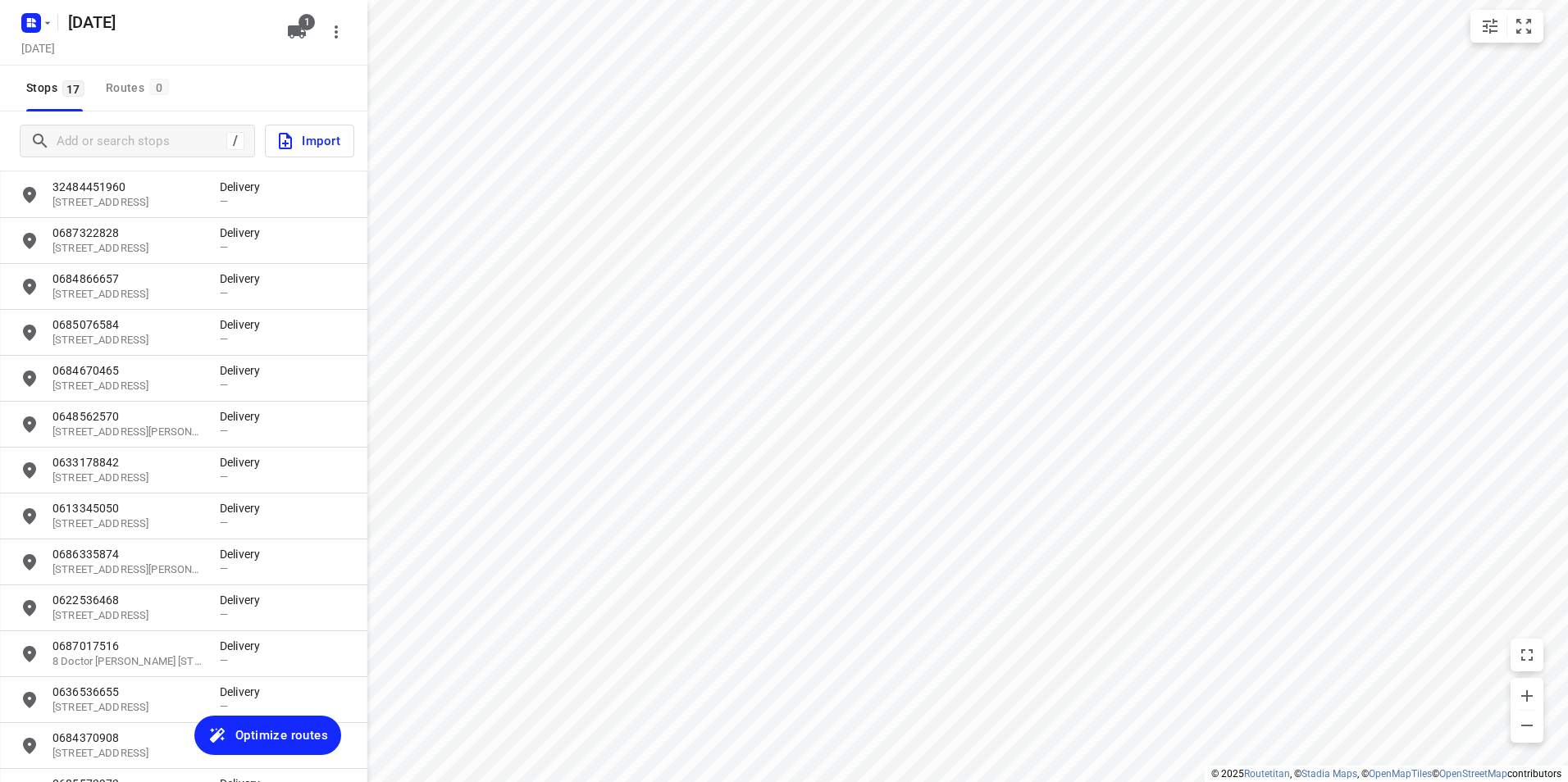
scroll to position [0, 0]
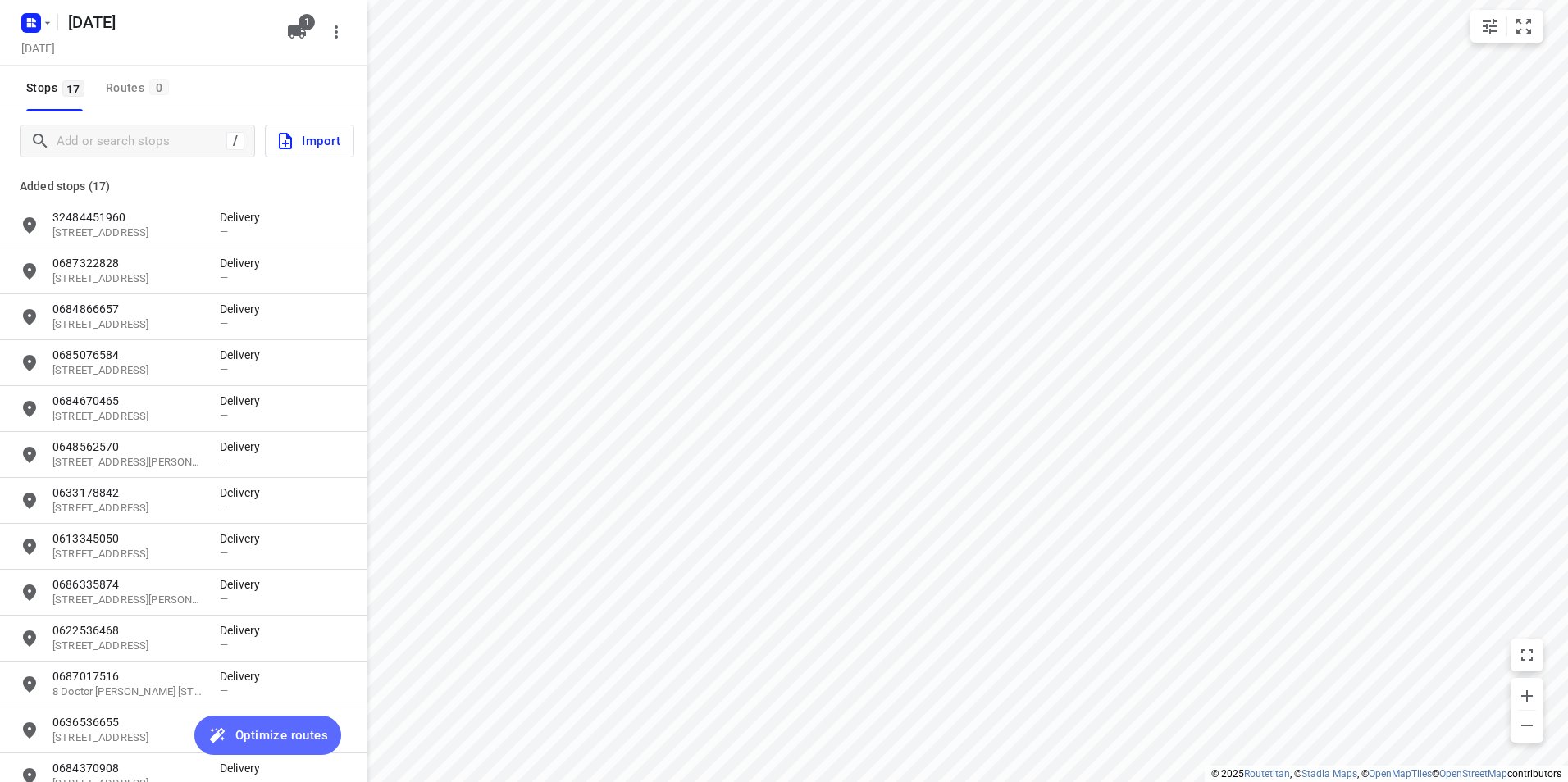
click at [272, 734] on span "Optimize routes" at bounding box center [281, 735] width 92 height 21
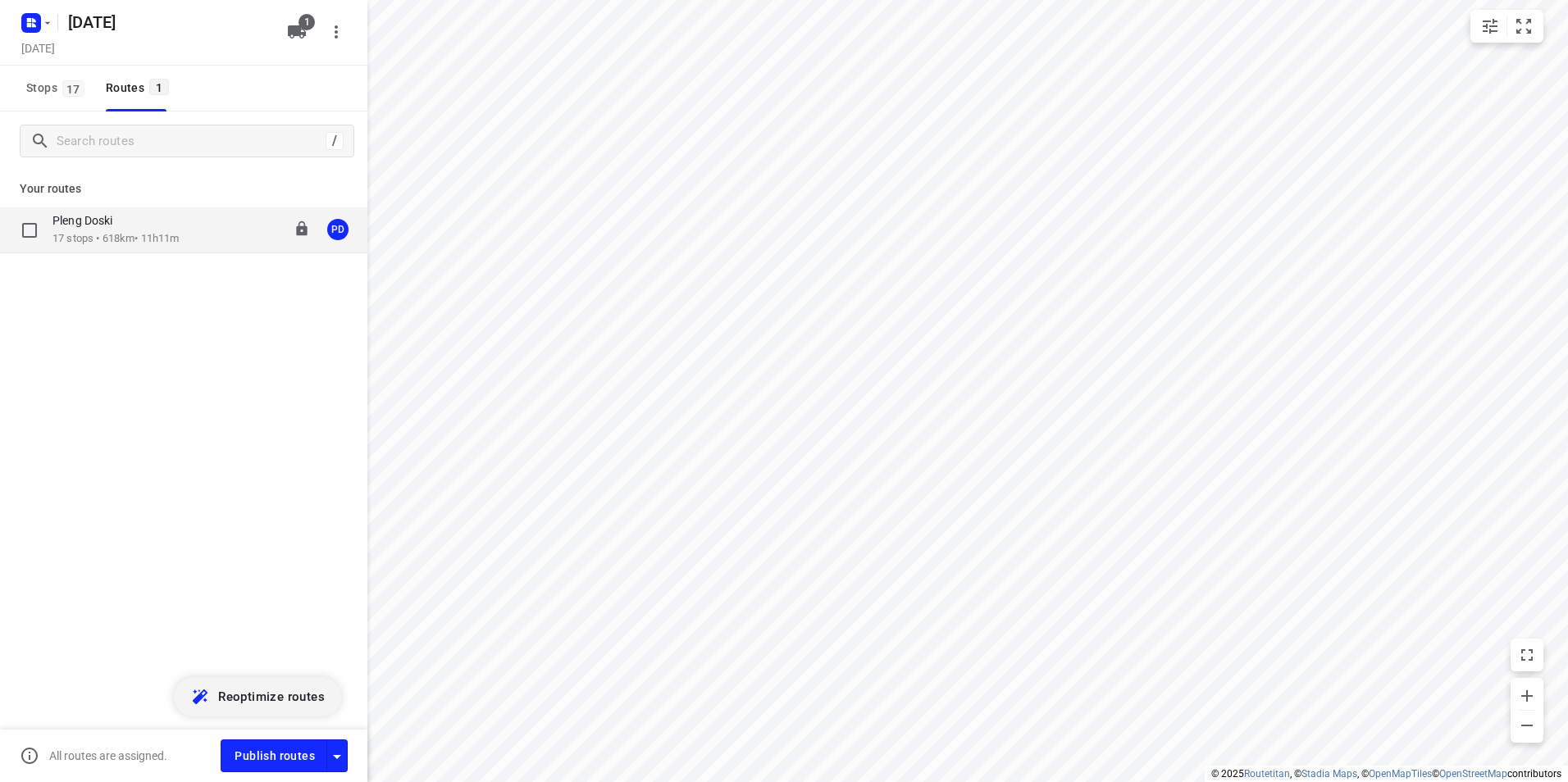
click at [167, 231] on div "Pleng Doski" at bounding box center [115, 222] width 127 height 18
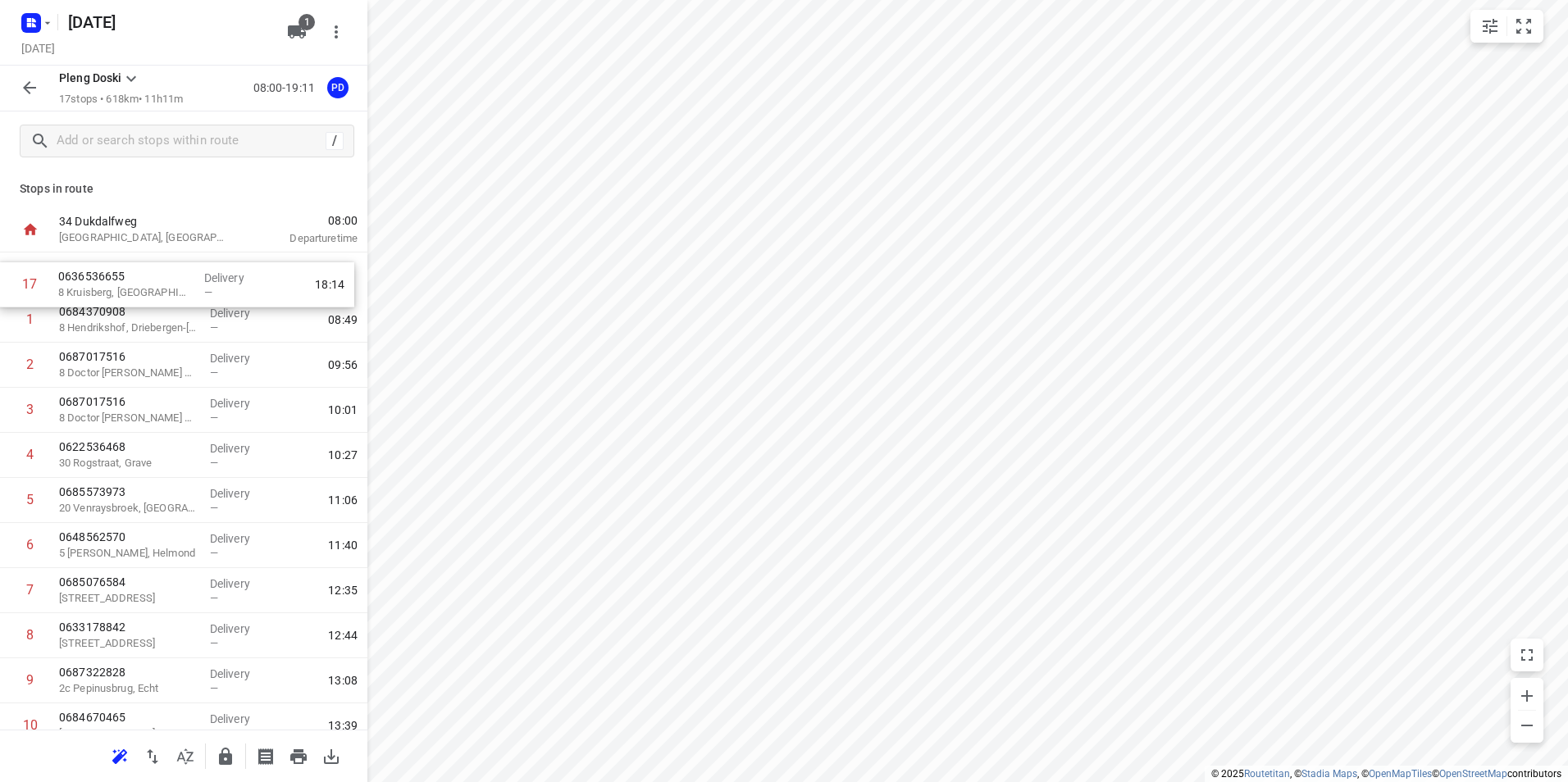
drag, startPoint x: 134, startPoint y: 680, endPoint x: 133, endPoint y: 291, distance: 389.0
click at [133, 291] on div "1 0684370908 8 [GEOGRAPHIC_DATA], [GEOGRAPHIC_DATA]-[GEOGRAPHIC_DATA] Delivery …" at bounding box center [184, 635] width 368 height 767
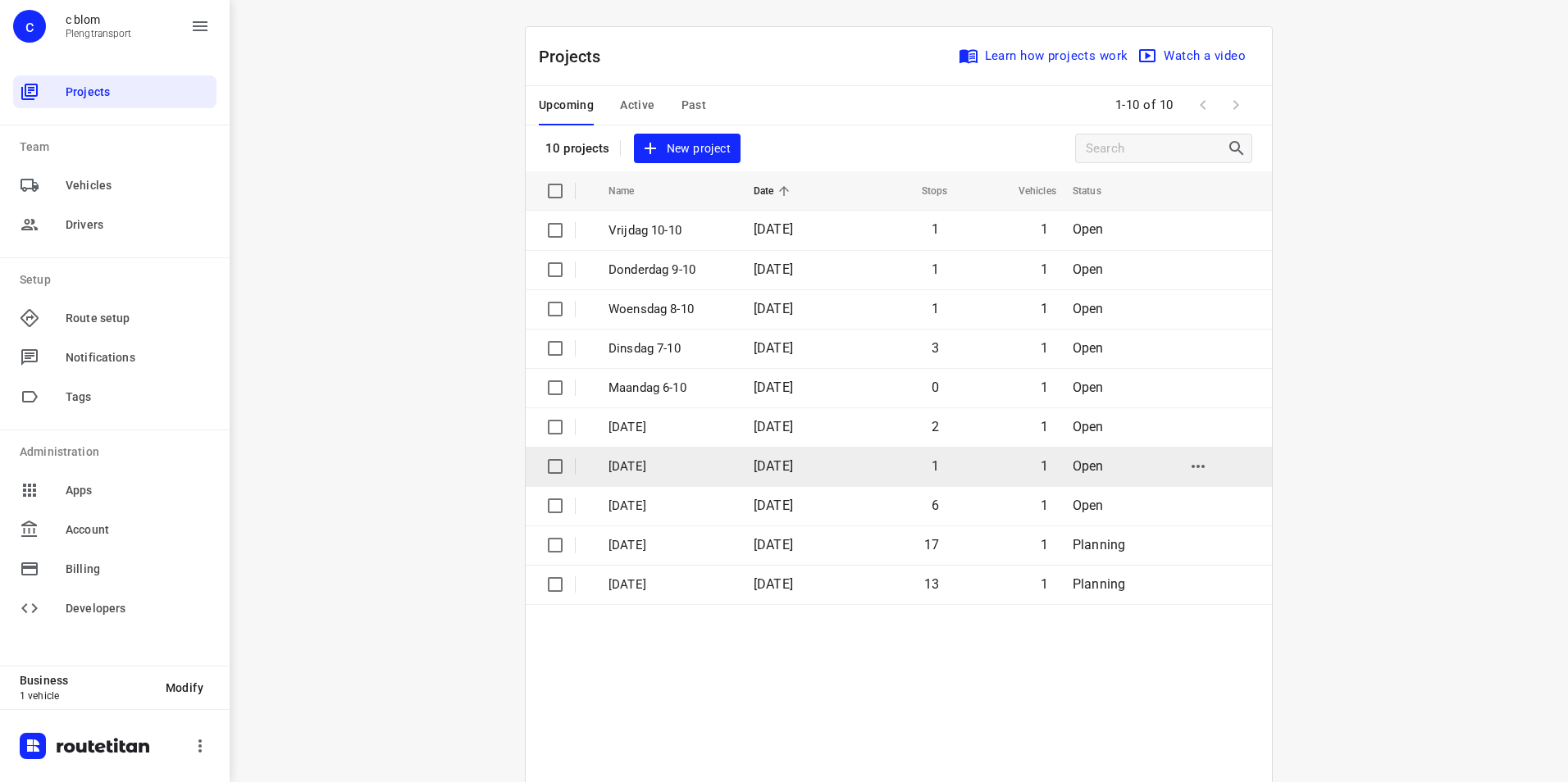
click at [654, 463] on p "[DATE]" at bounding box center [669, 467] width 121 height 19
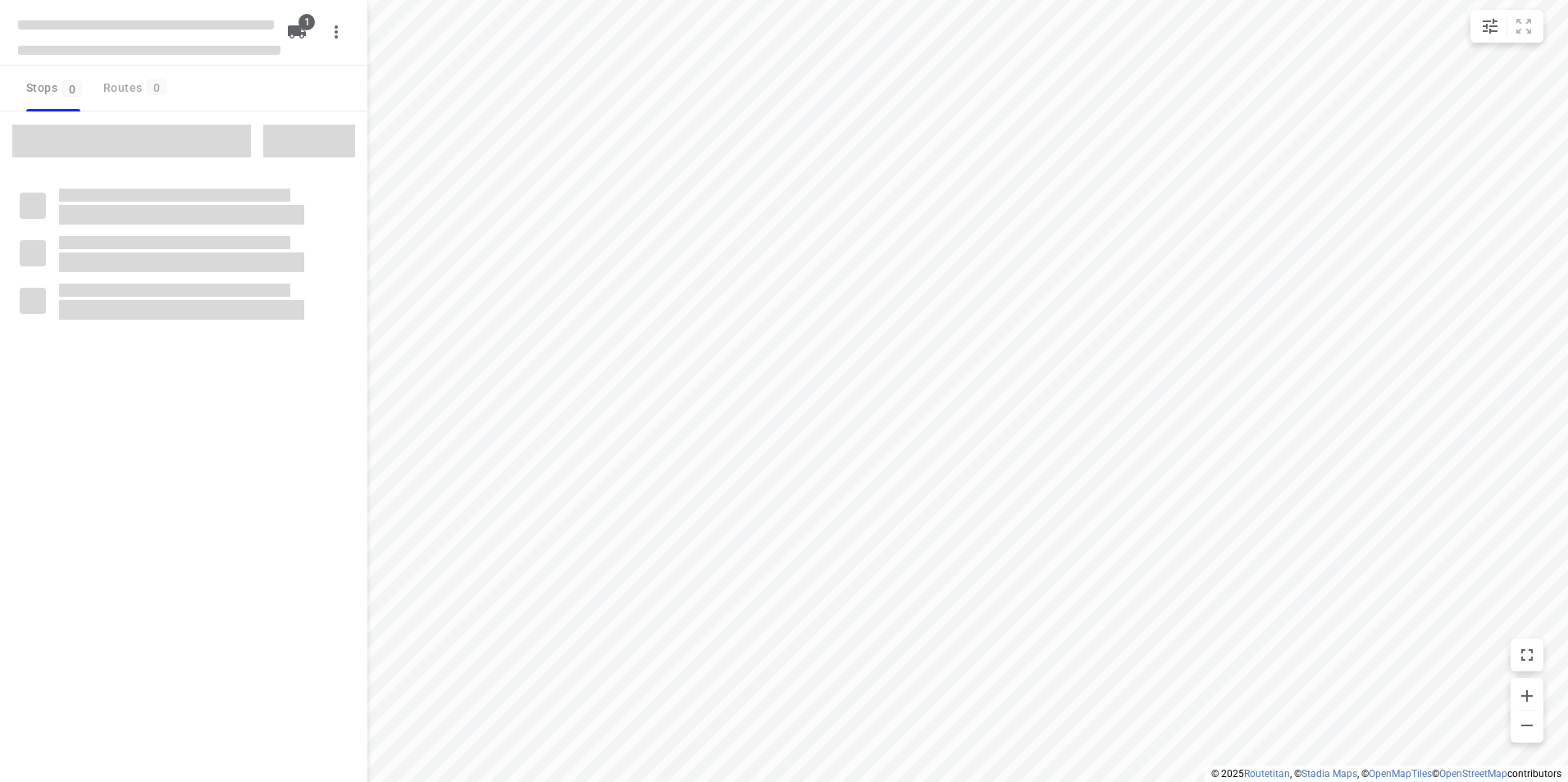
type input "distance"
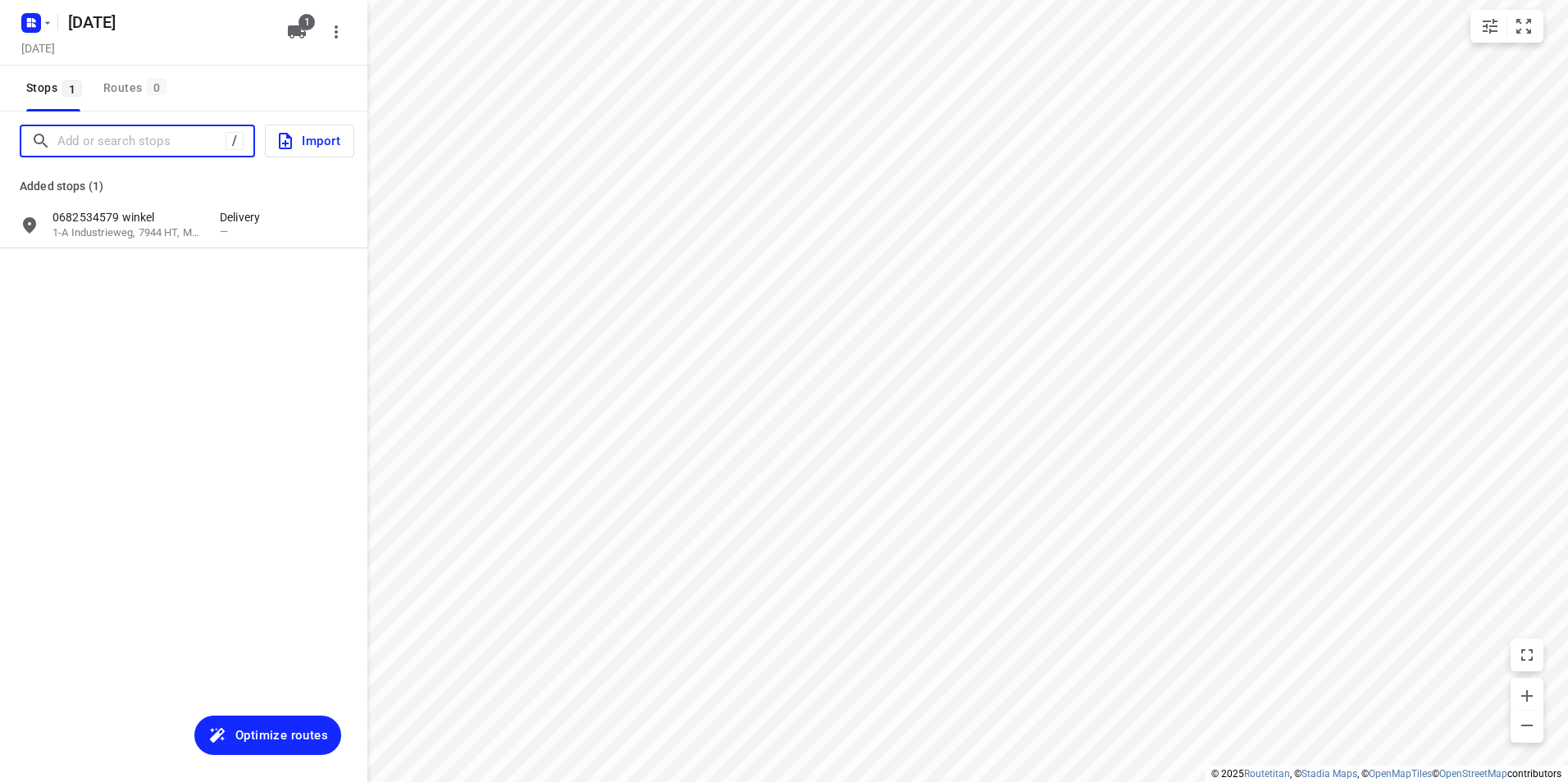
click at [118, 140] on input "Add or search stops" at bounding box center [141, 141] width 168 height 26
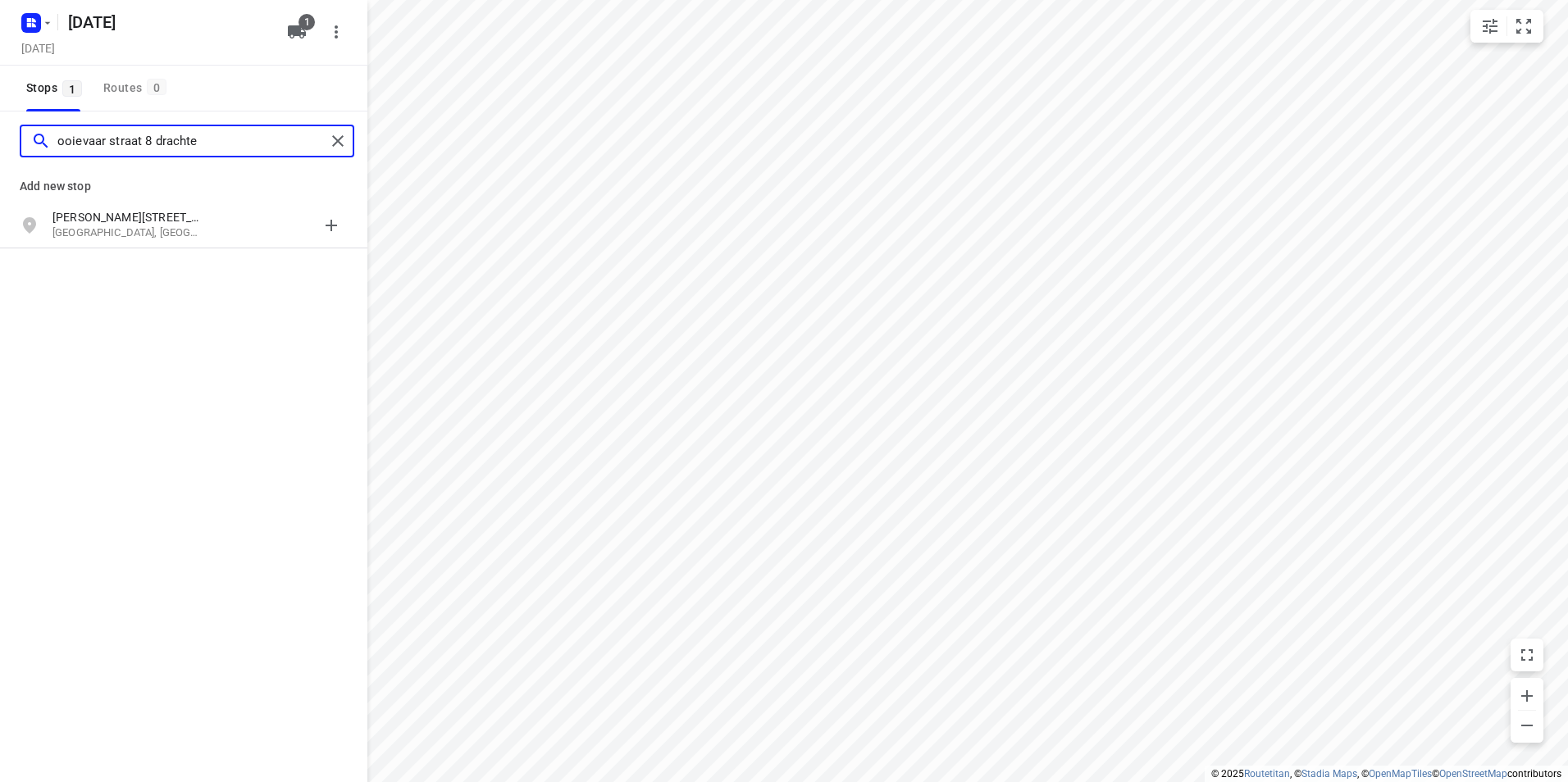
type input "ooievaar straat 8 drachte"
click at [135, 222] on p "[PERSON_NAME][STREET_ADDRESS]" at bounding box center [128, 217] width 151 height 16
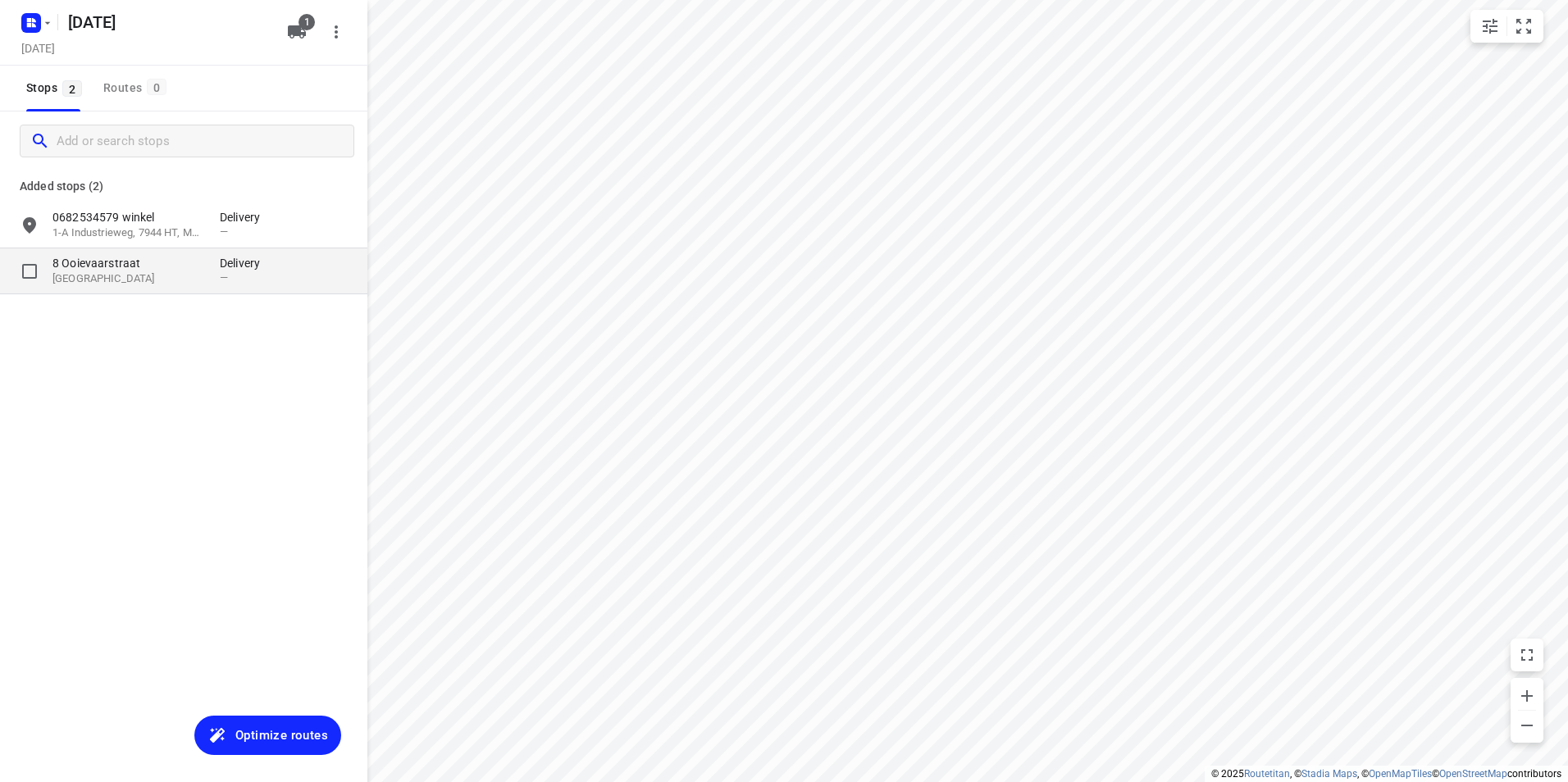
click at [153, 278] on p "[GEOGRAPHIC_DATA]" at bounding box center [128, 279] width 151 height 15
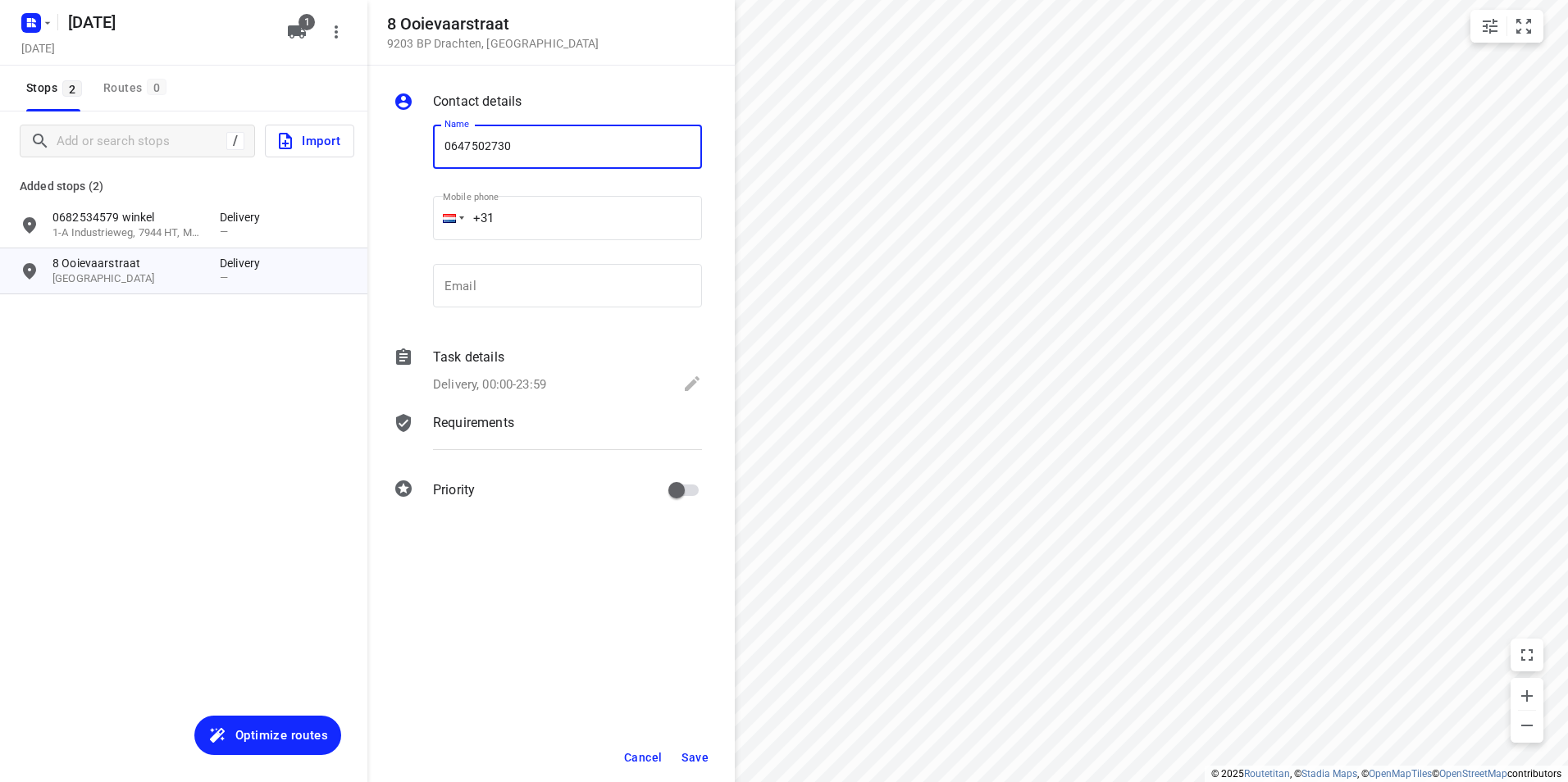
type input "0647502730"
click at [696, 757] on span "Save" at bounding box center [694, 758] width 27 height 13
